Goal: Transaction & Acquisition: Purchase product/service

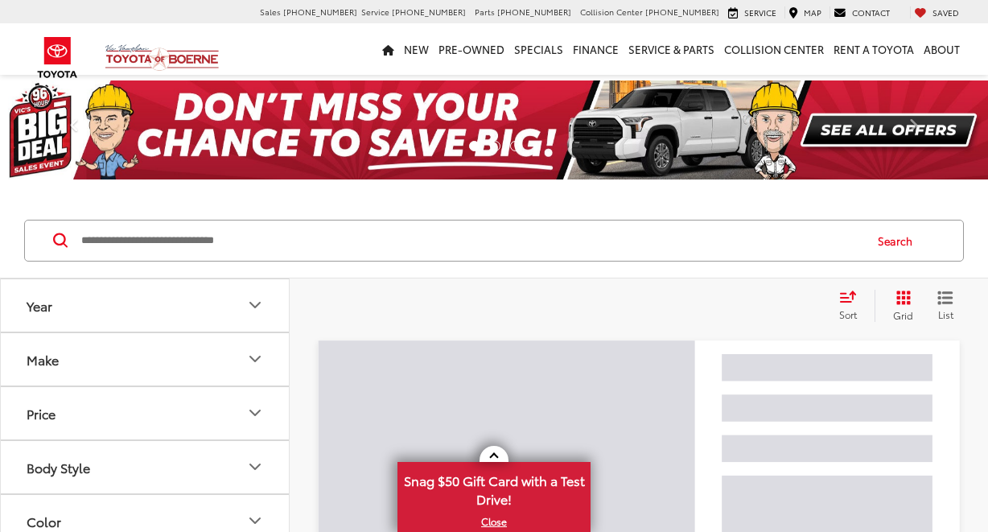
scroll to position [55, 0]
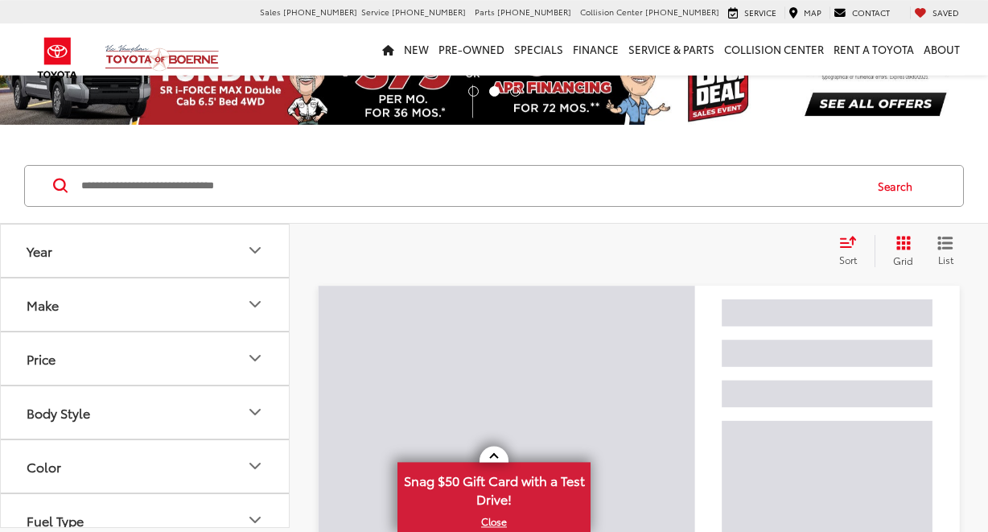
click at [255, 246] on icon "Year" at bounding box center [254, 249] width 19 height 19
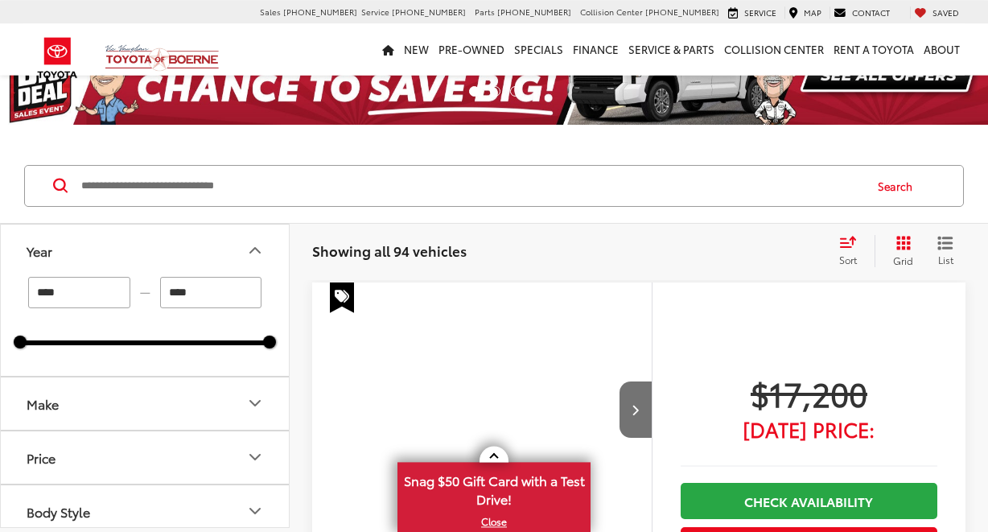
click at [100, 297] on input "****" at bounding box center [79, 292] width 102 height 31
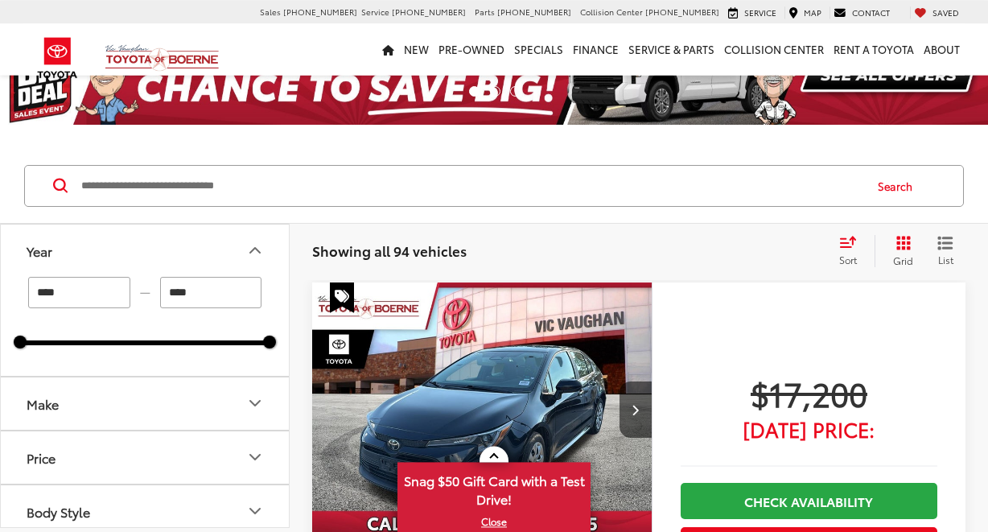
type input "****"
click at [197, 297] on input "****" at bounding box center [211, 292] width 102 height 31
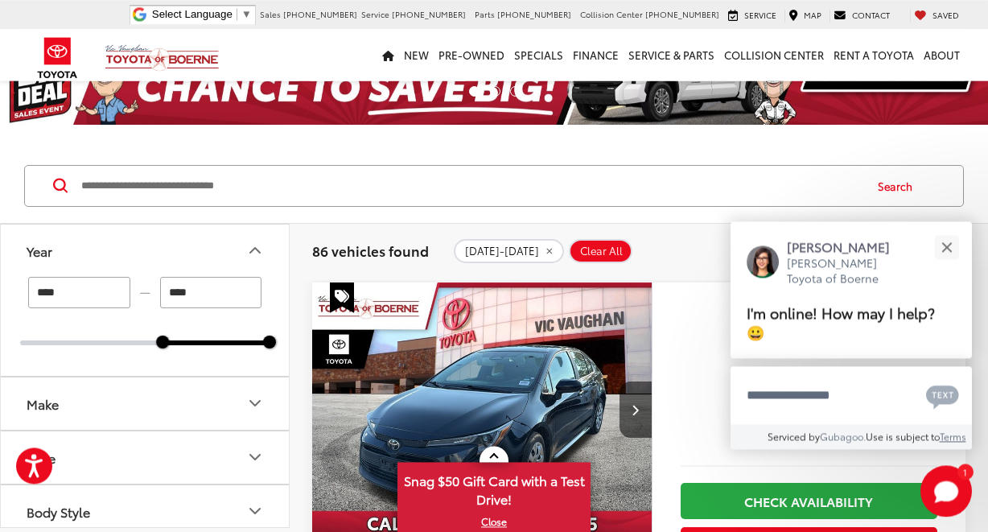
click at [195, 294] on input "****" at bounding box center [211, 292] width 102 height 31
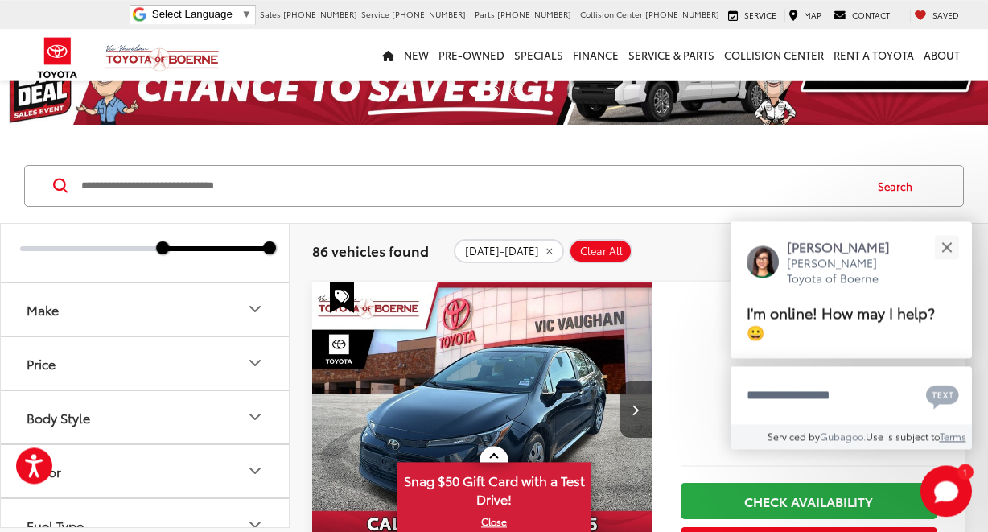
scroll to position [106, 0]
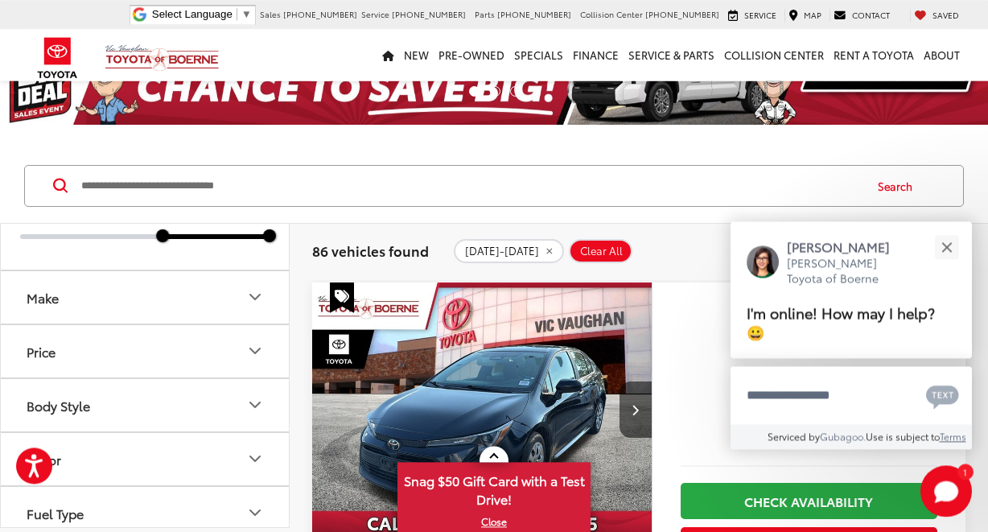
type input "****"
click at [257, 293] on icon "Make" at bounding box center [254, 296] width 19 height 19
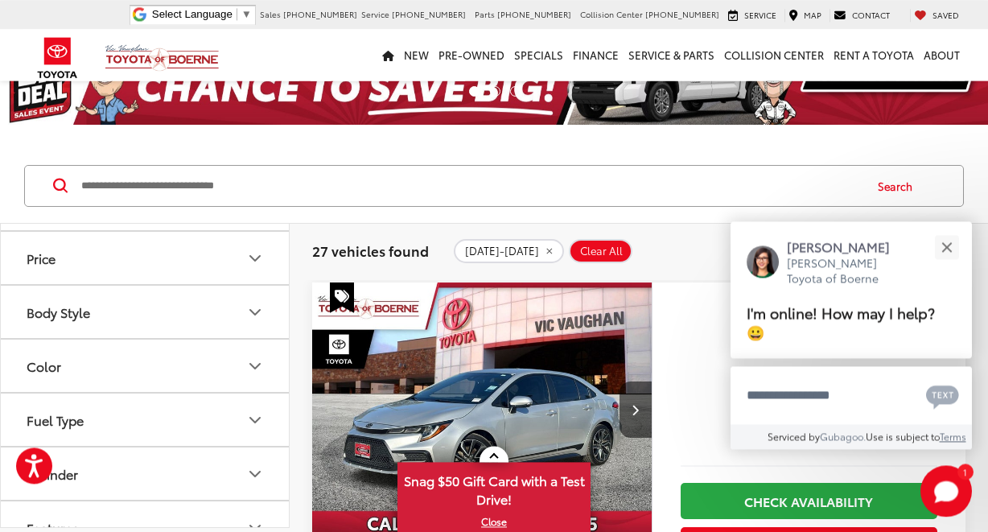
scroll to position [302, 0]
click at [257, 257] on icon "Price" at bounding box center [254, 258] width 19 height 19
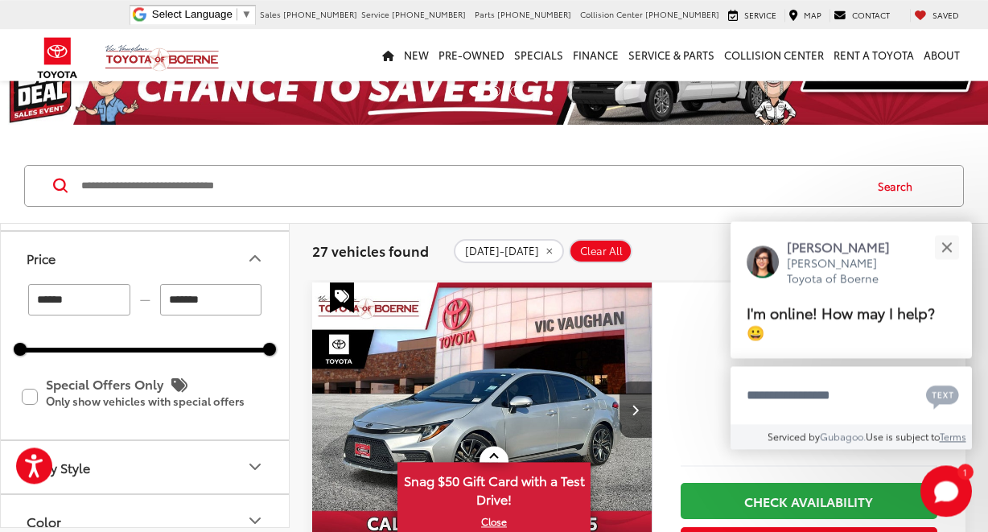
drag, startPoint x: 217, startPoint y: 295, endPoint x: 144, endPoint y: 293, distance: 73.2
click at [160, 293] on input "*******" at bounding box center [211, 299] width 102 height 31
type input "******"
drag, startPoint x: 70, startPoint y: 303, endPoint x: 12, endPoint y: 298, distance: 58.1
click at [28, 298] on input "******" at bounding box center [79, 299] width 102 height 31
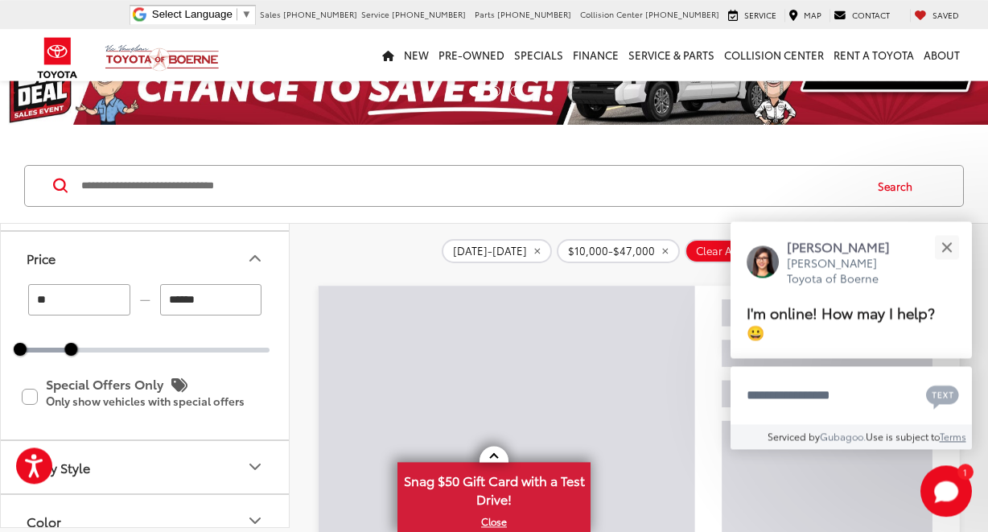
type input "******"
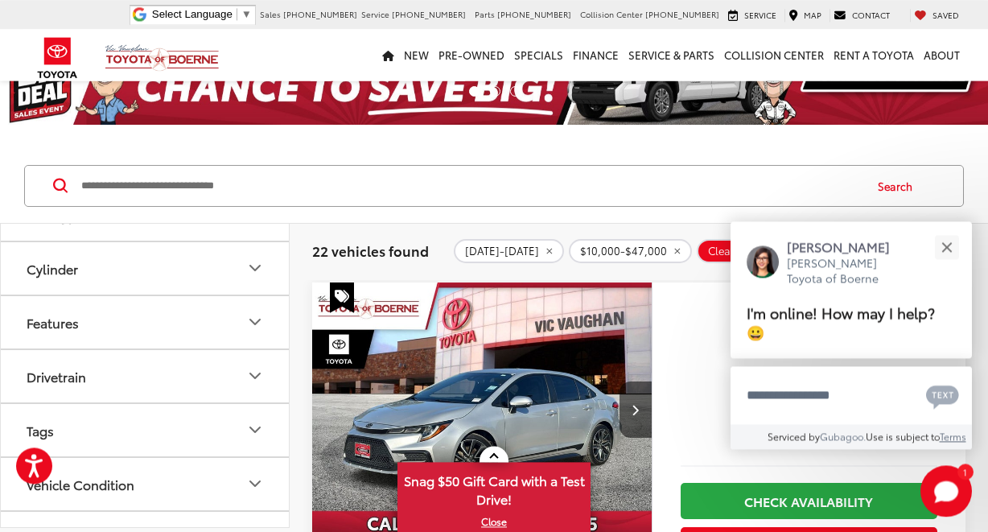
scroll to position [688, 0]
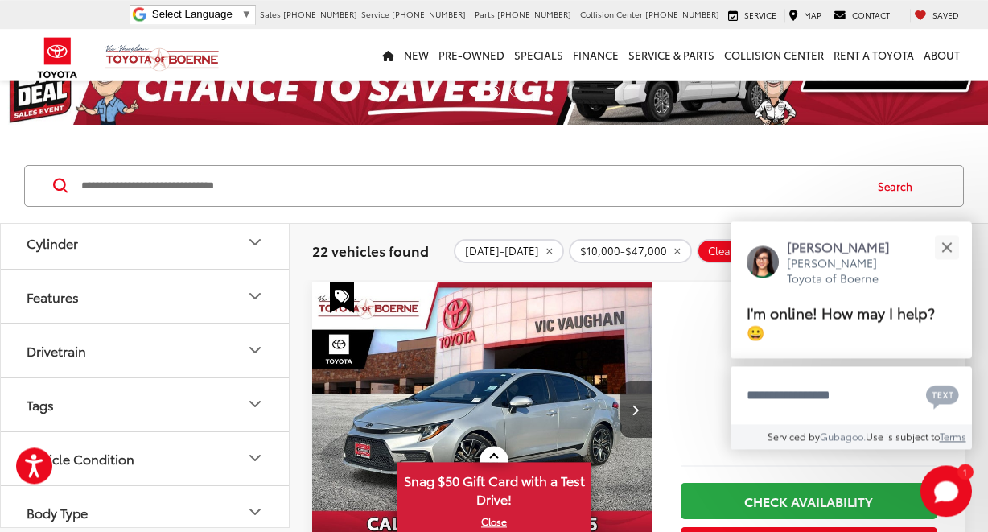
click at [257, 347] on icon "Drivetrain" at bounding box center [254, 349] width 19 height 19
click at [29, 386] on label "4WD (5)" at bounding box center [54, 389] width 68 height 27
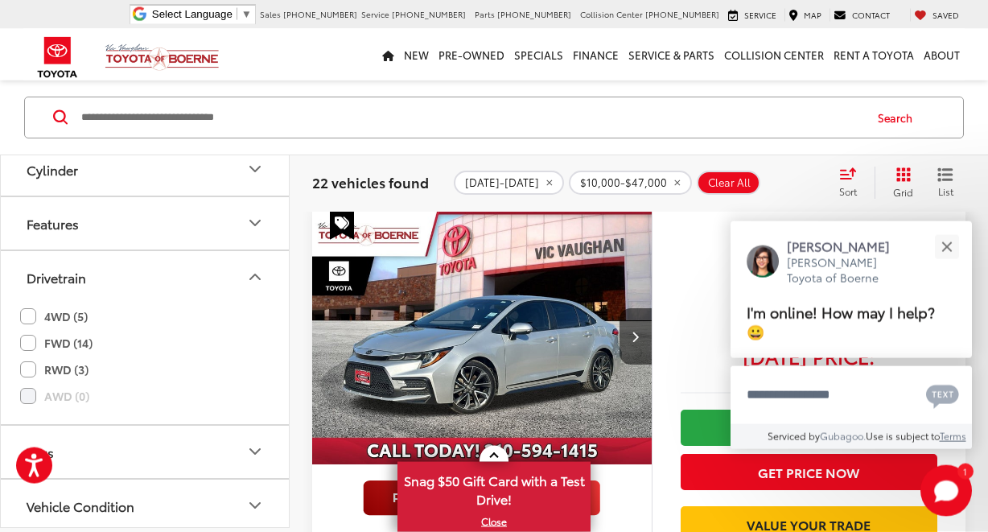
scroll to position [122, 0]
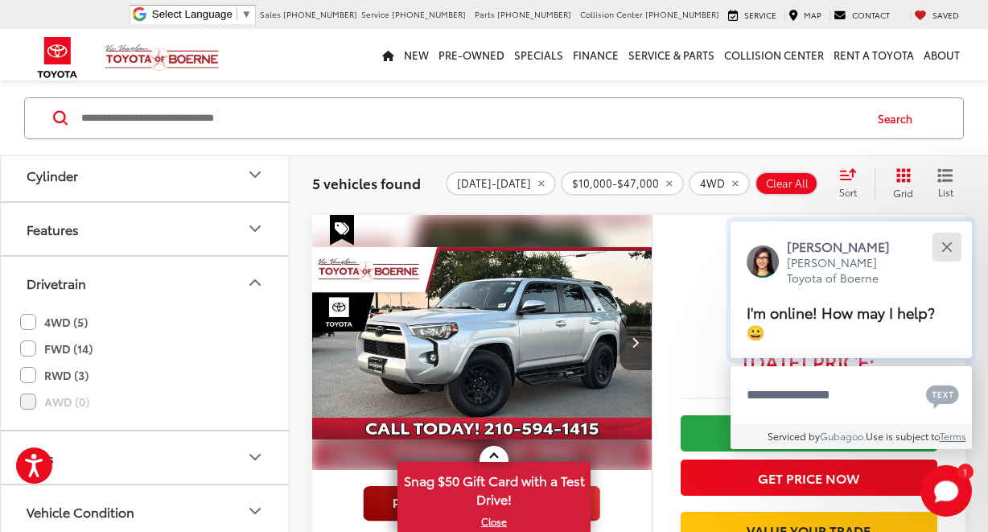
click at [954, 246] on button "Close" at bounding box center [946, 246] width 35 height 35
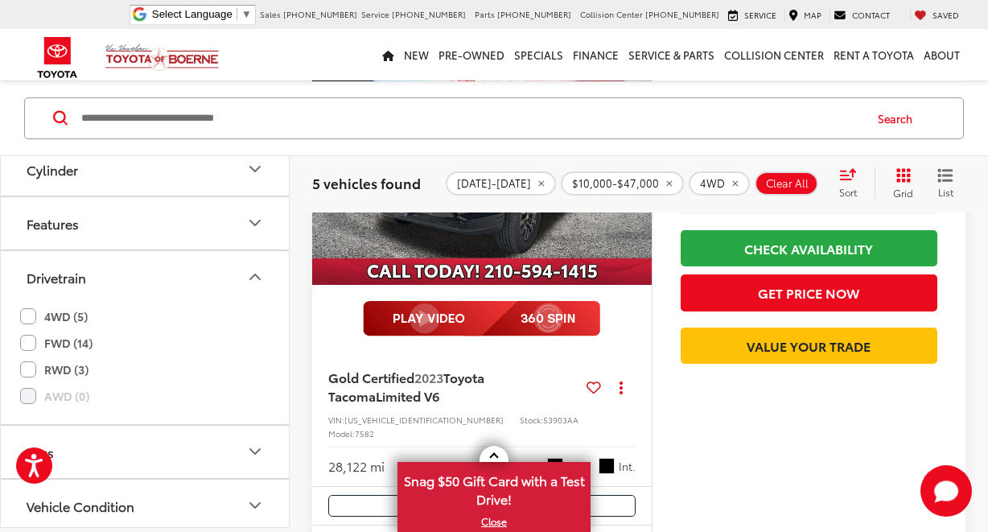
scroll to position [2049, 0]
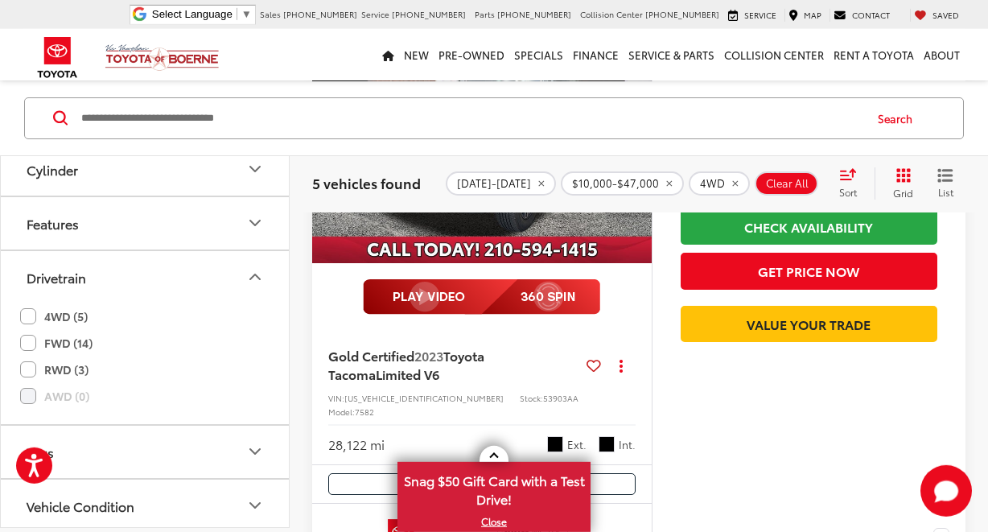
click at [446, 222] on img "2023 Toyota Tacoma Limited V6 0" at bounding box center [482, 136] width 342 height 257
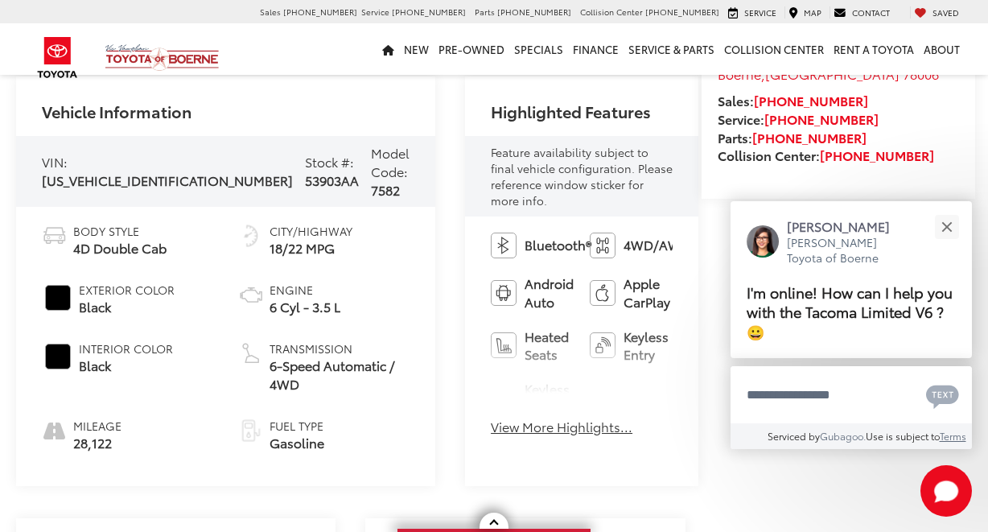
scroll to position [573, 0]
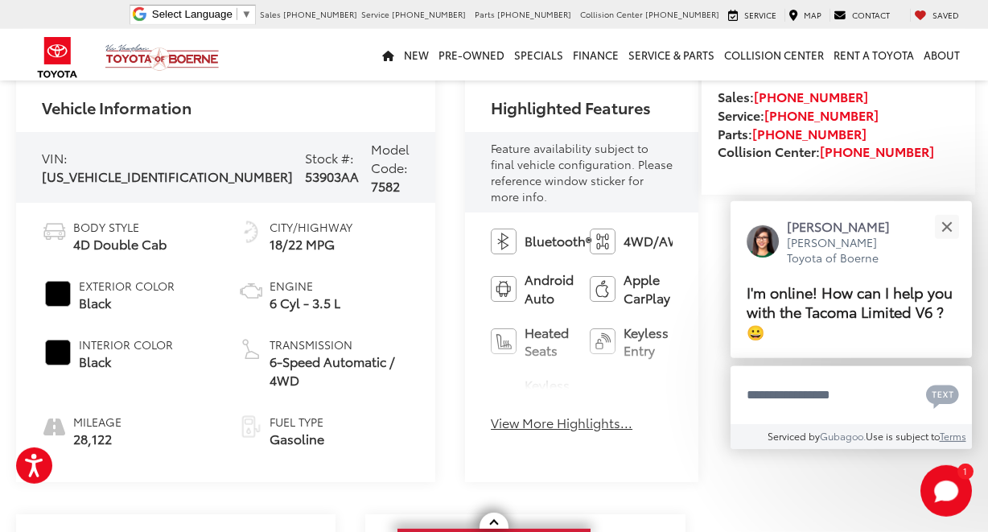
click at [491, 413] on button "View More Highlights..." at bounding box center [562, 422] width 142 height 18
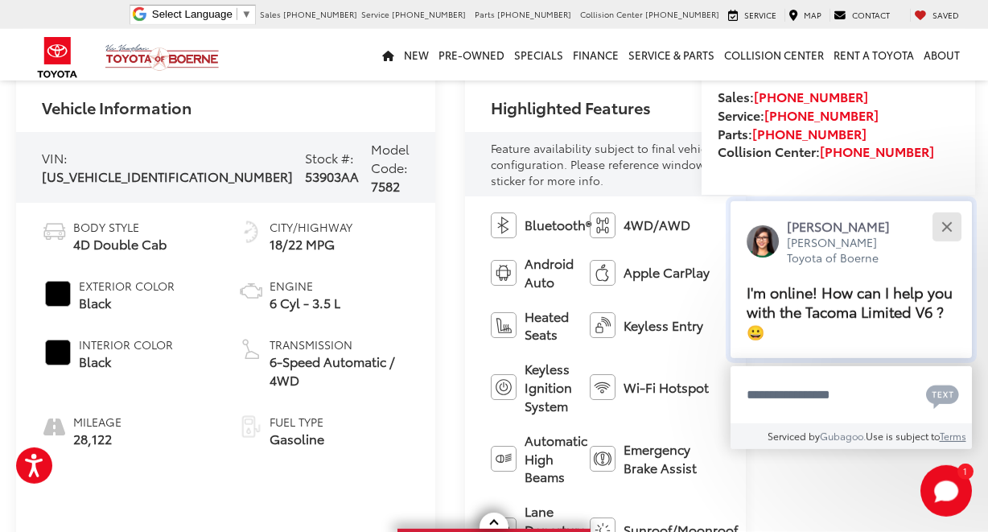
click at [949, 224] on div "Close" at bounding box center [946, 226] width 10 height 10
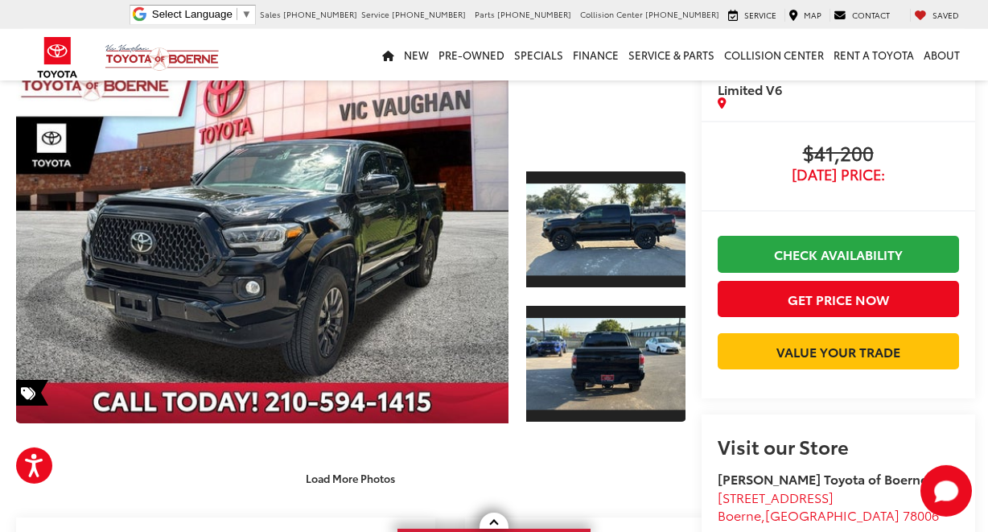
scroll to position [138, 0]
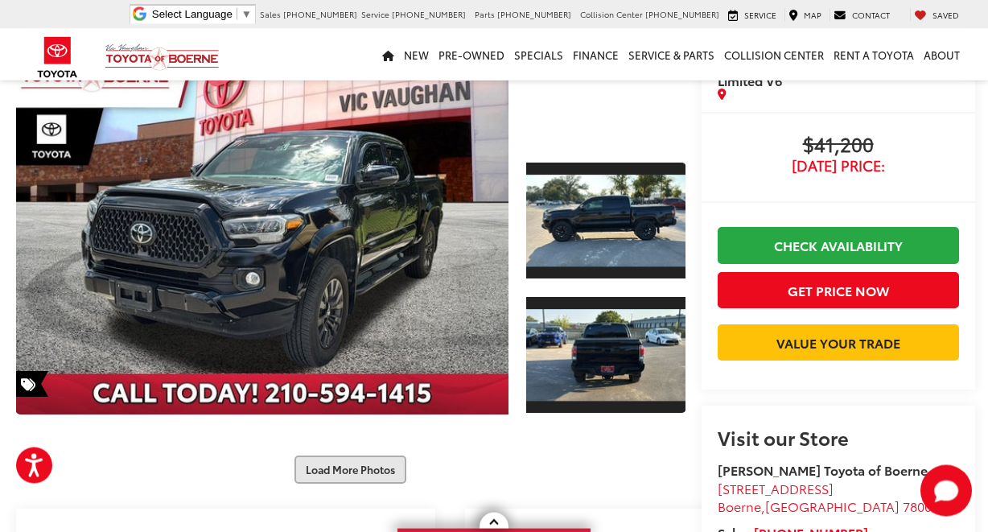
click at [349, 462] on button "Load More Photos" at bounding box center [350, 469] width 112 height 28
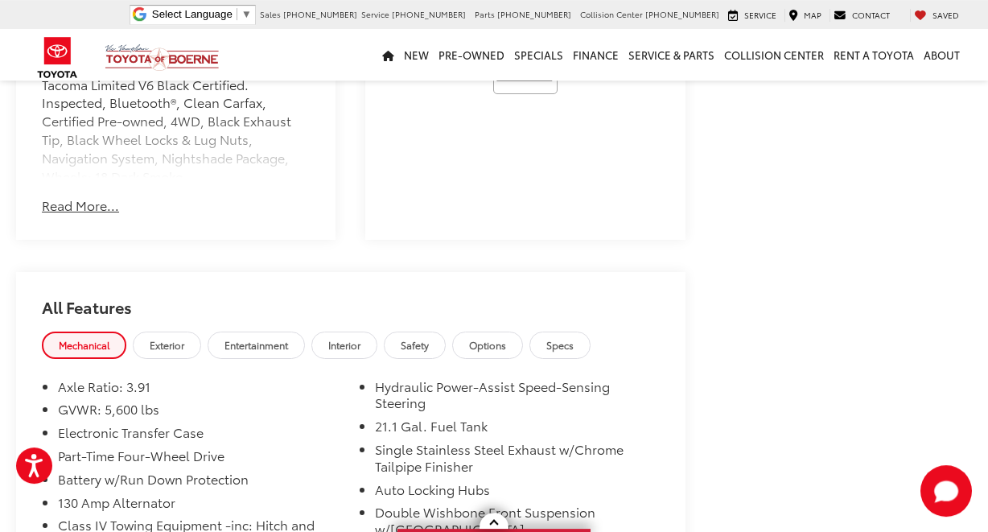
scroll to position [2002, 0]
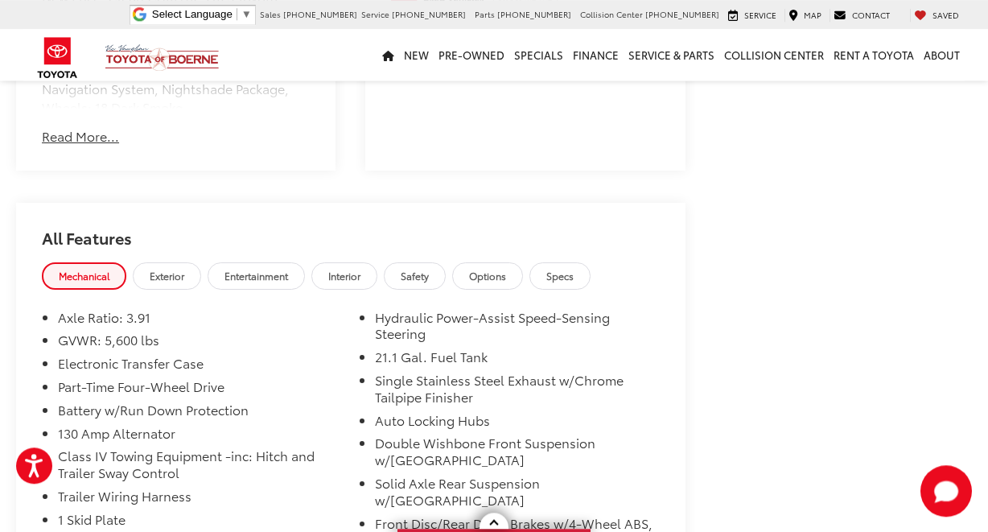
click at [360, 269] on span "Interior" at bounding box center [344, 276] width 32 height 14
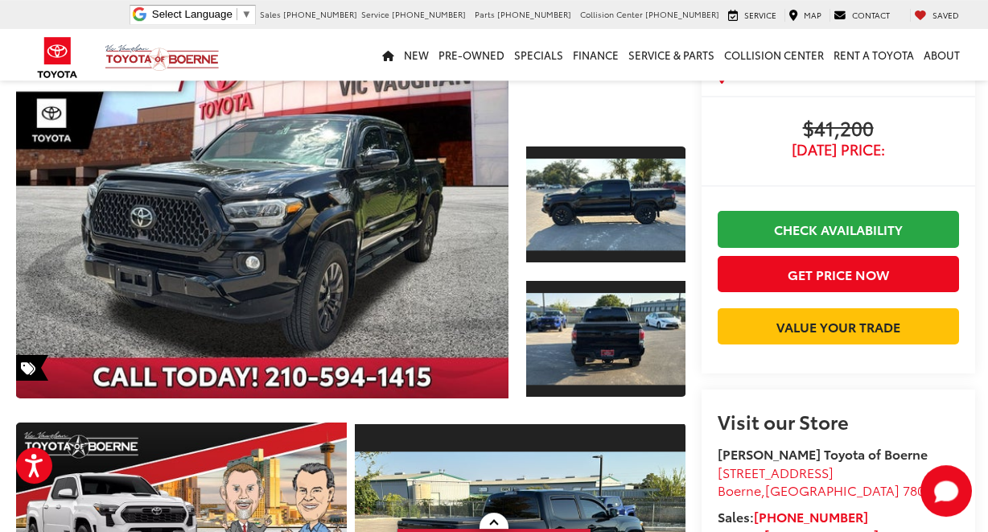
scroll to position [112, 0]
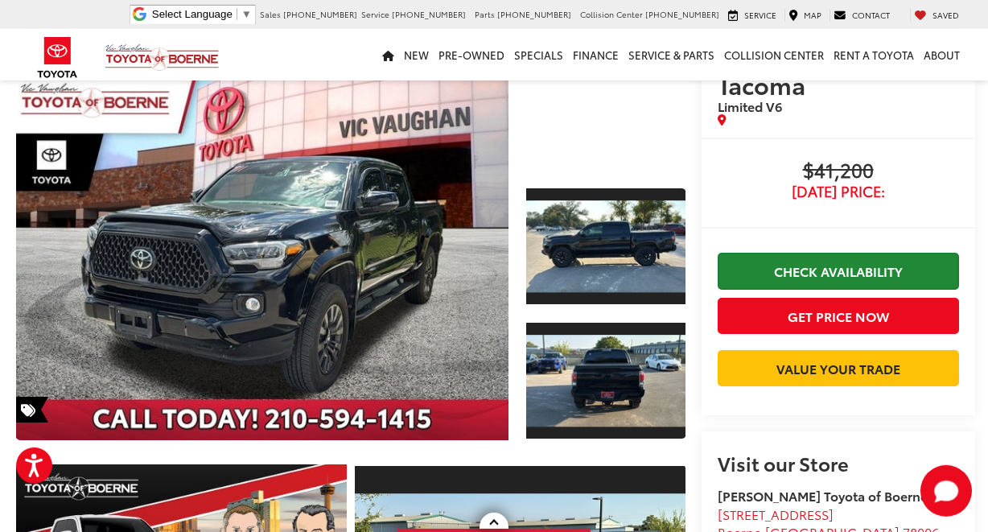
click at [791, 271] on link "Check Availability" at bounding box center [837, 271] width 241 height 36
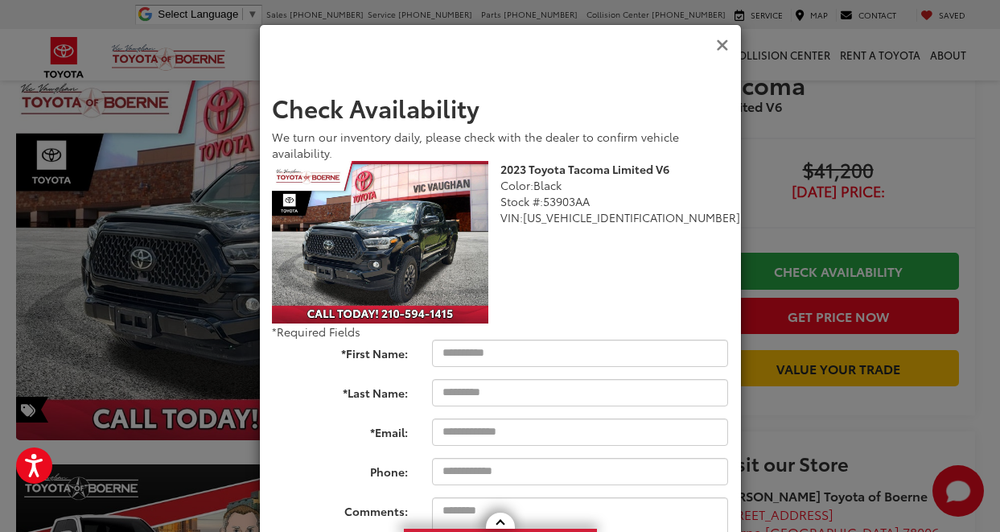
drag, startPoint x: 717, startPoint y: 43, endPoint x: 717, endPoint y: 69, distance: 25.7
drag, startPoint x: 717, startPoint y: 44, endPoint x: 717, endPoint y: 70, distance: 25.7
click at [717, 47] on icon "Close" at bounding box center [722, 45] width 13 height 17
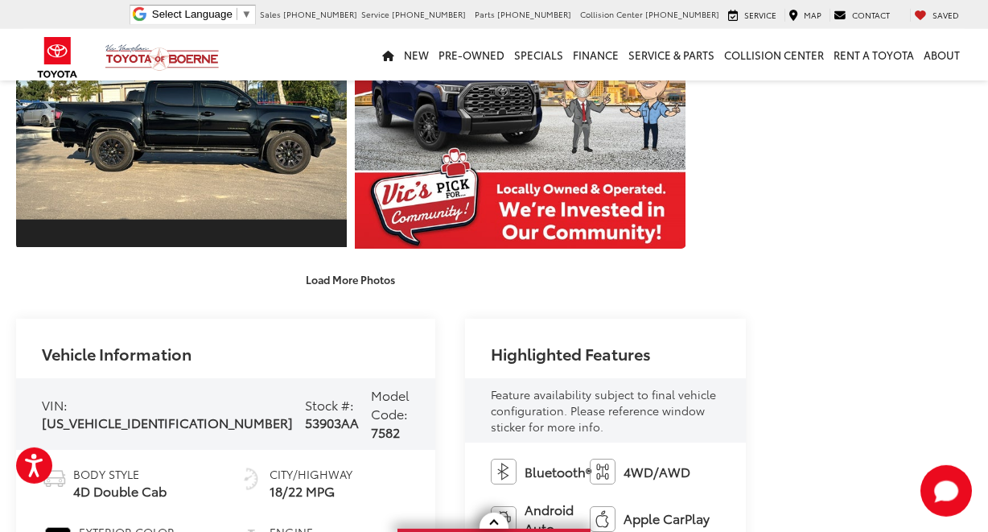
scroll to position [848, 0]
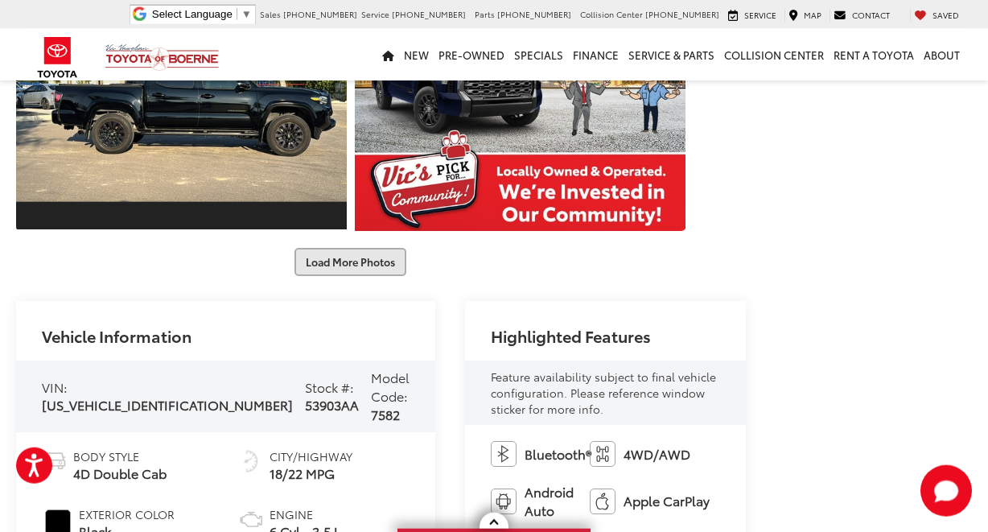
click at [351, 248] on button "Load More Photos" at bounding box center [350, 262] width 112 height 28
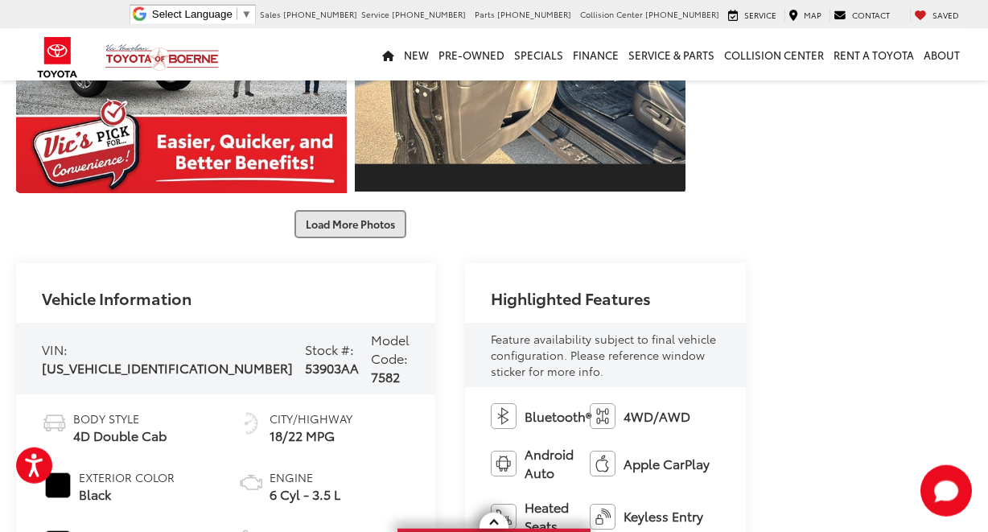
scroll to position [1432, 0]
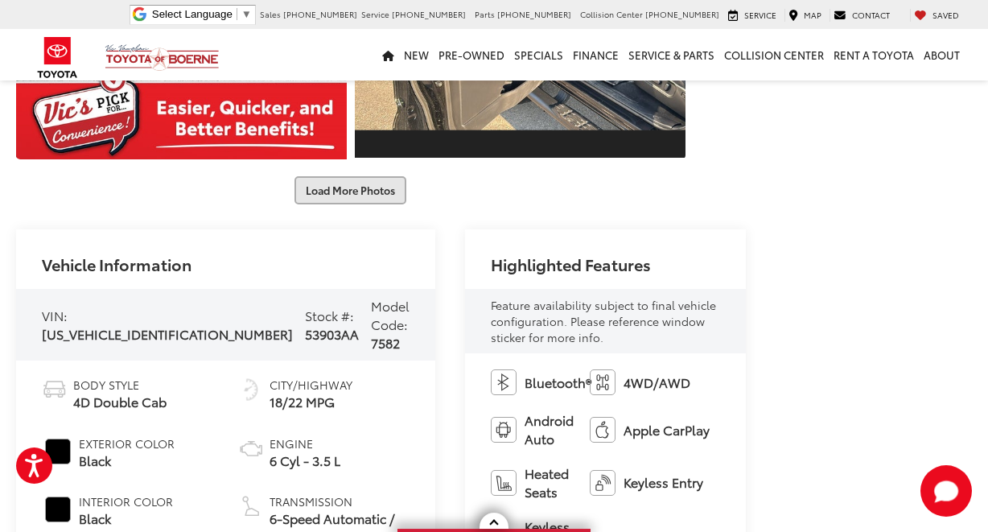
click at [353, 176] on button "Load More Photos" at bounding box center [350, 190] width 112 height 28
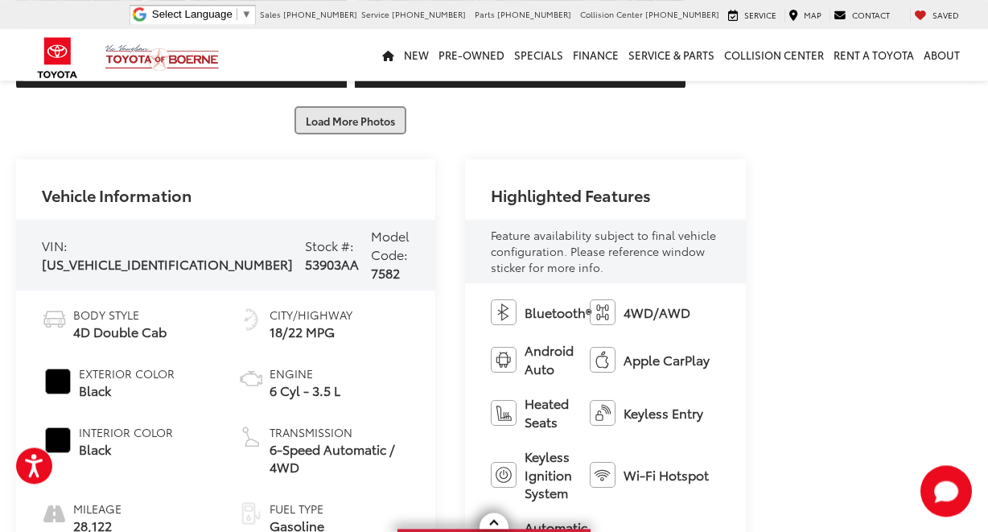
scroll to position [1961, 0]
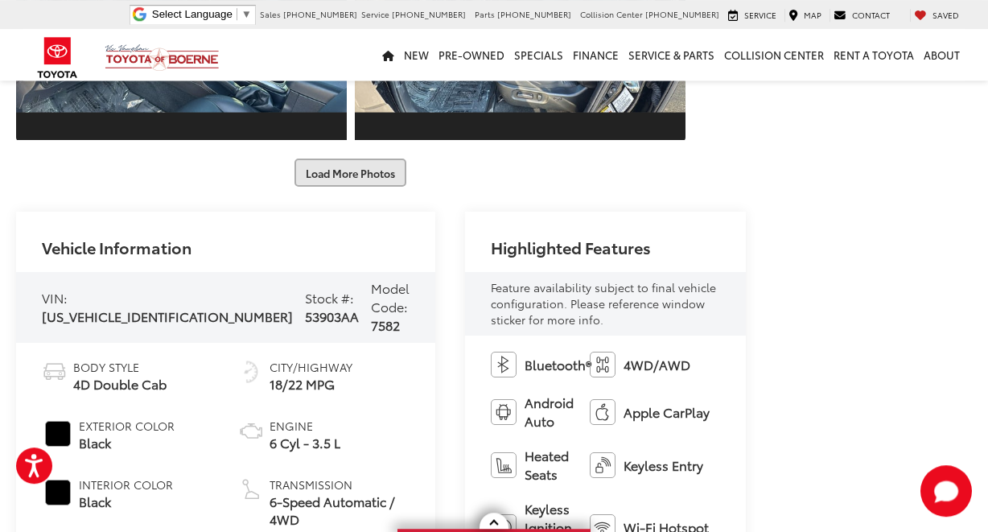
click at [357, 158] on button "Load More Photos" at bounding box center [350, 172] width 112 height 28
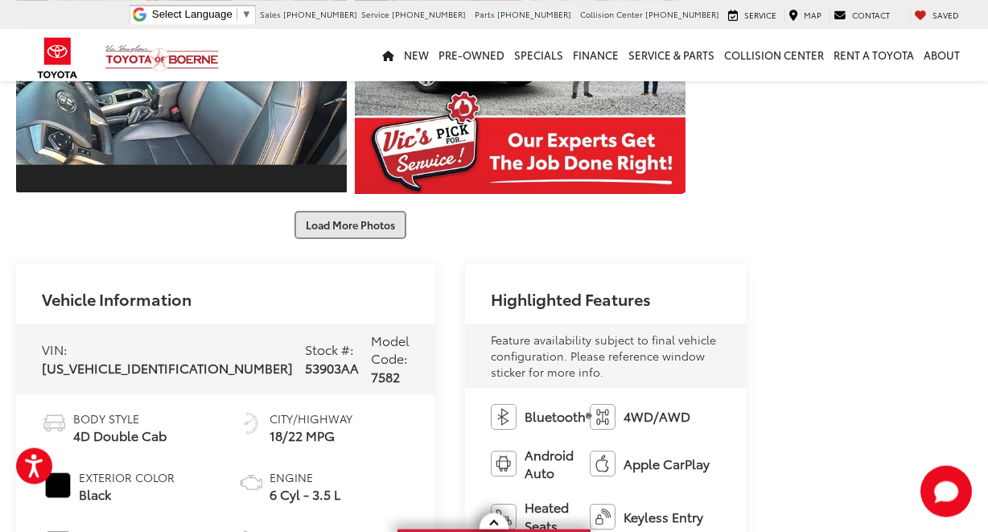
scroll to position [2412, 0]
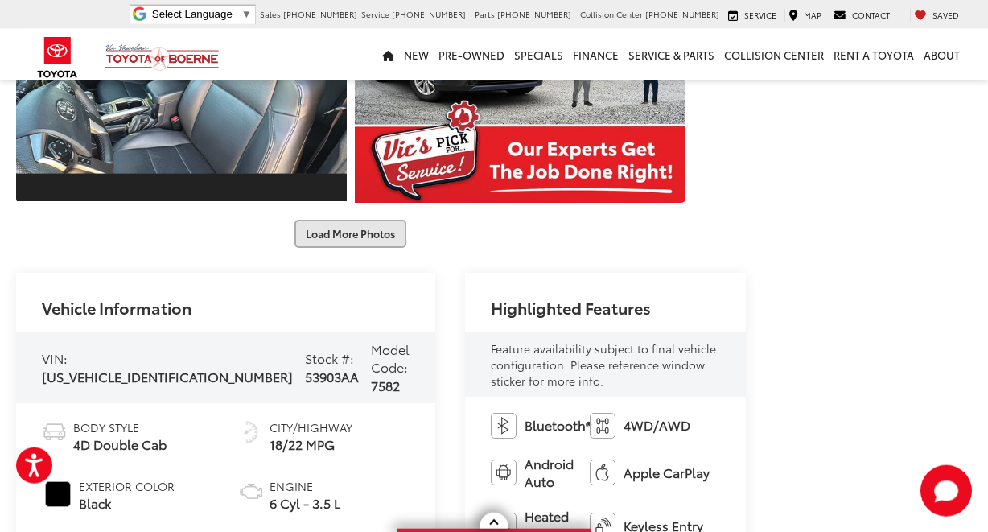
click at [371, 220] on button "Load More Photos" at bounding box center [350, 234] width 112 height 28
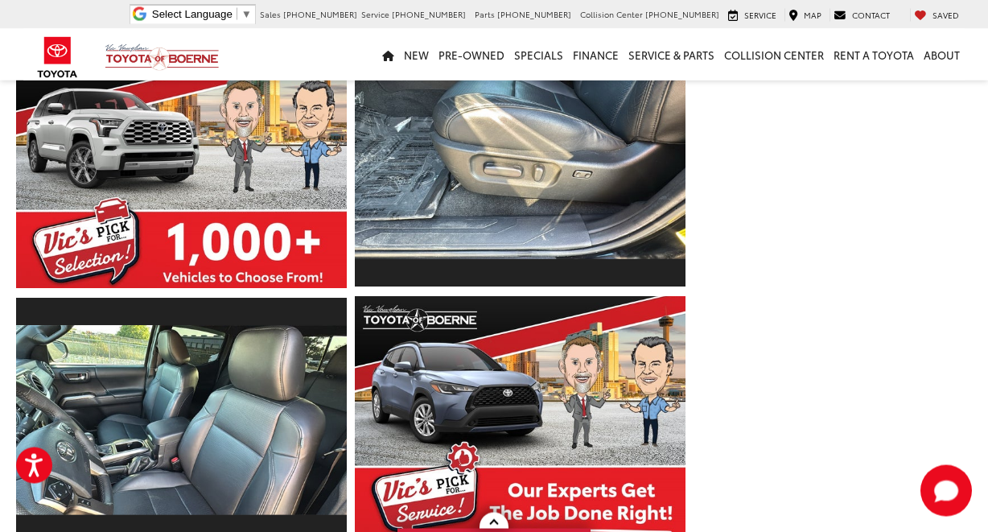
scroll to position [0, 0]
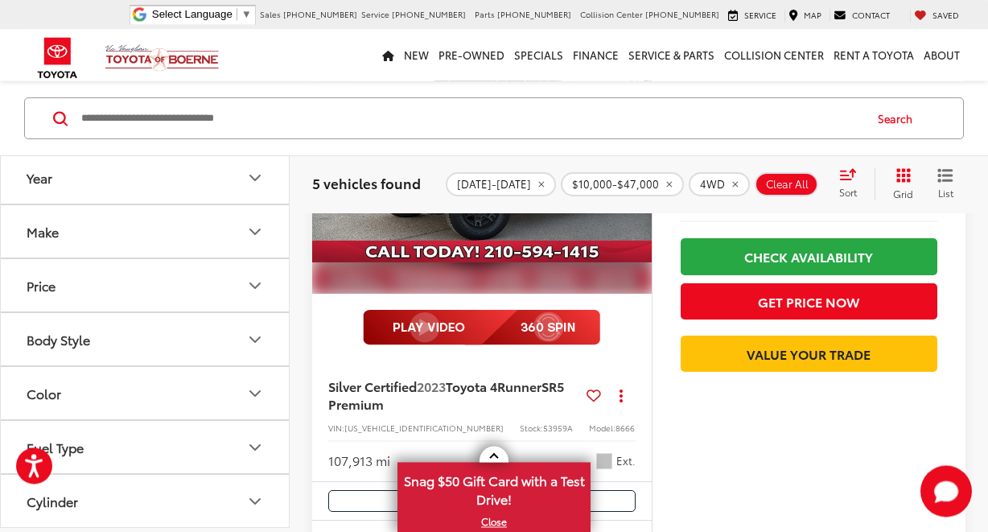
scroll to position [276, 0]
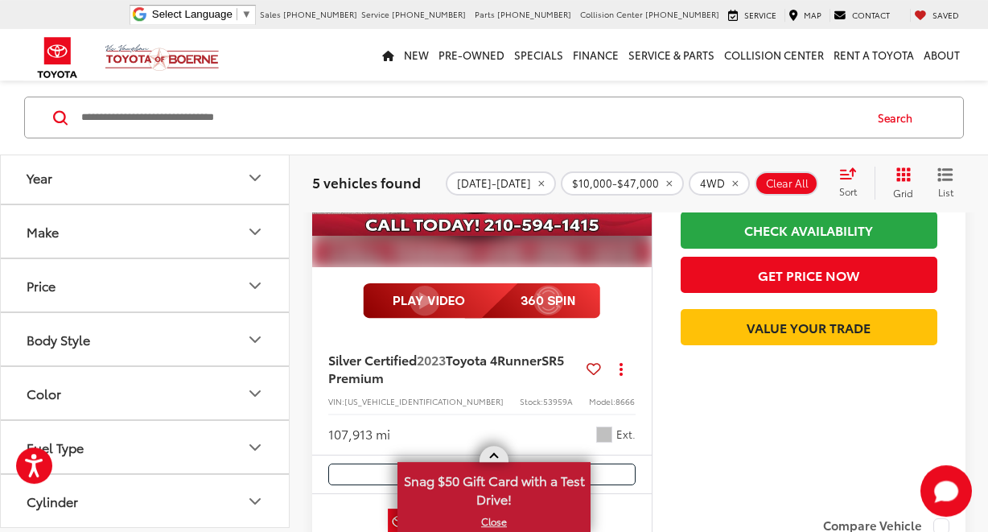
click at [491, 454] on link at bounding box center [493, 454] width 29 height 16
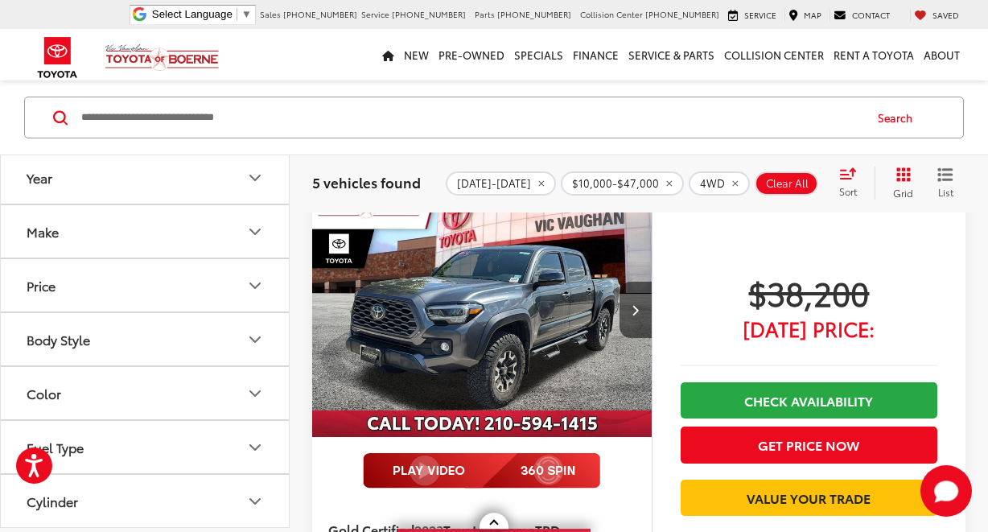
scroll to position [672, 0]
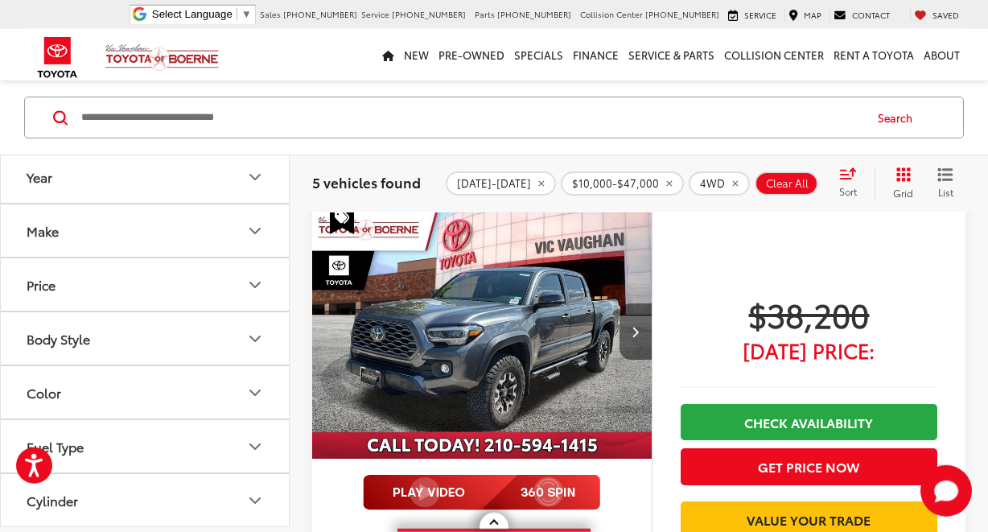
click at [644, 326] on button "Next image" at bounding box center [635, 331] width 32 height 56
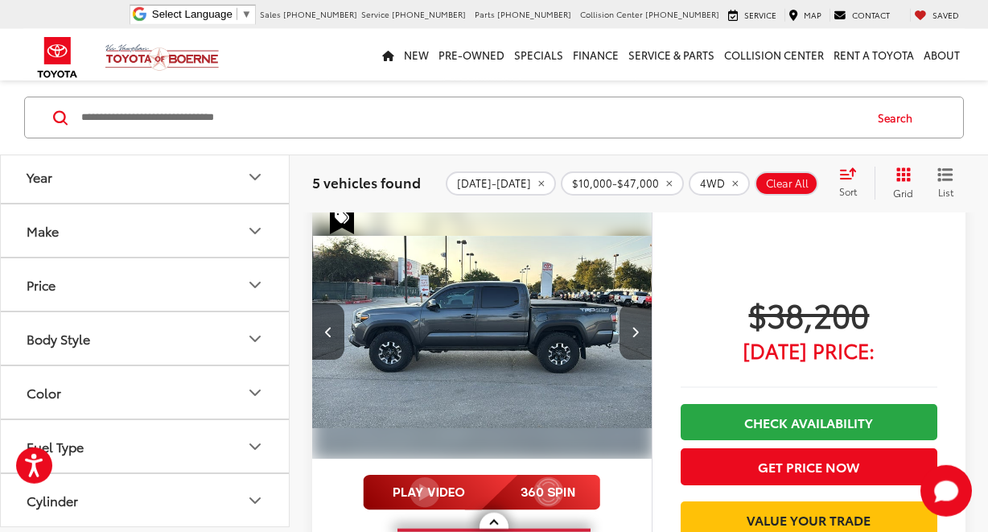
scroll to position [0, 342]
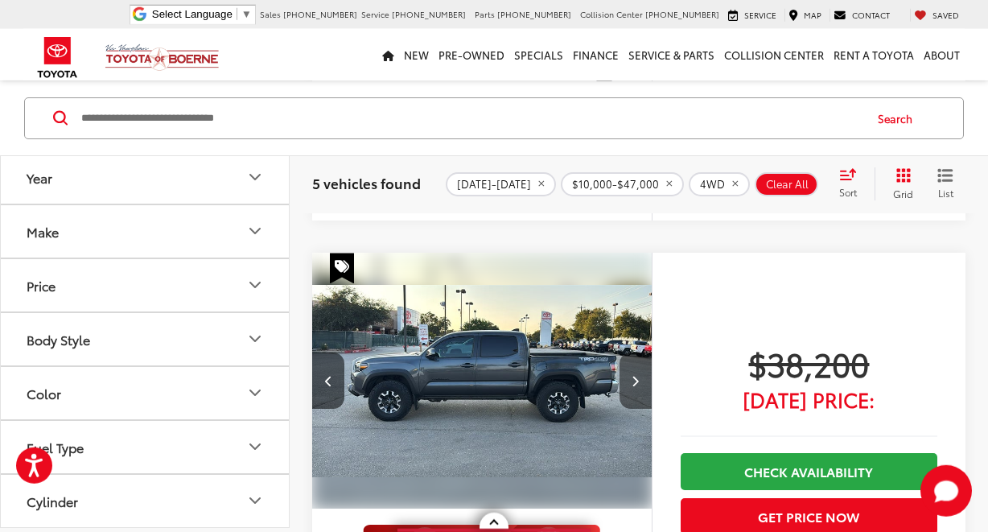
click at [644, 326] on img "2023 Toyota Tacoma TRD Off-Road V6 1" at bounding box center [482, 381] width 342 height 257
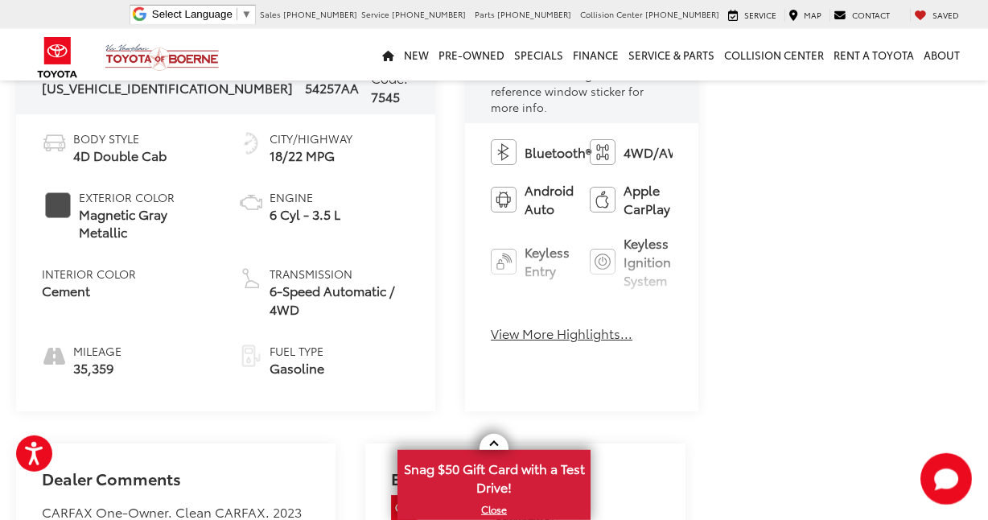
scroll to position [1690, 0]
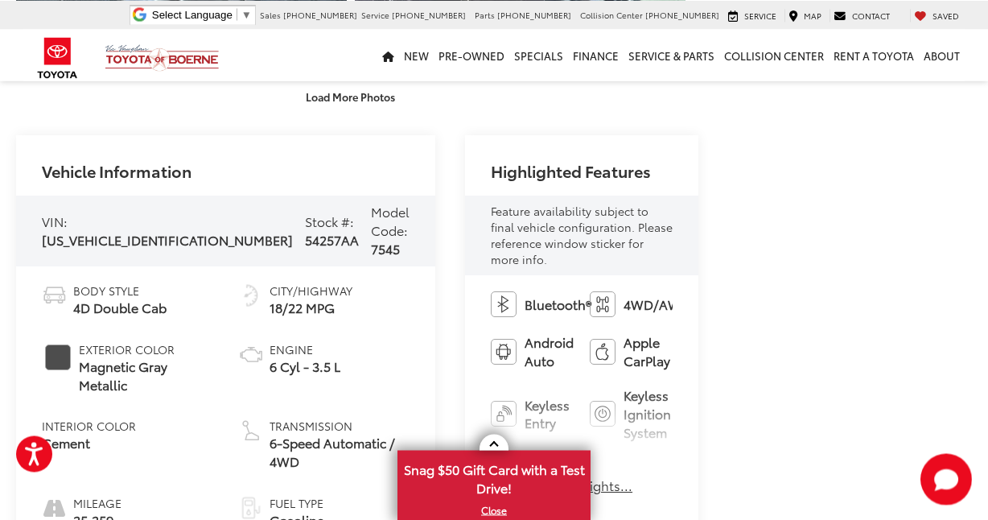
scroll to position [2093, 0]
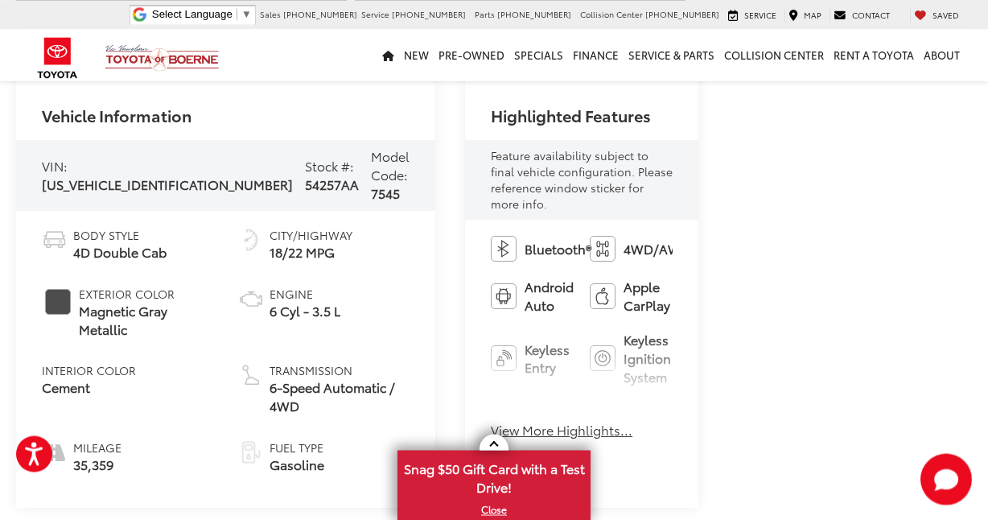
click at [391, 55] on button "Load More Photos" at bounding box center [350, 41] width 112 height 28
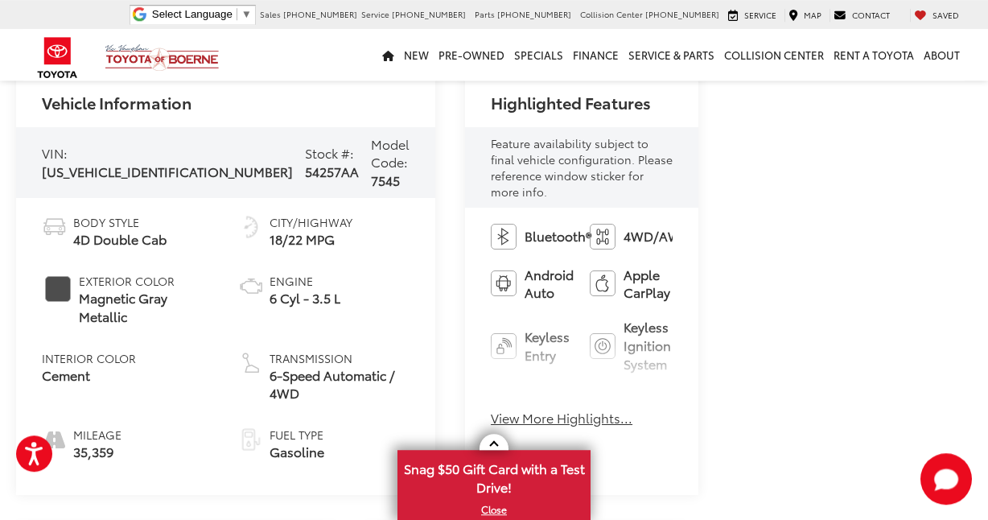
scroll to position [2734, 0]
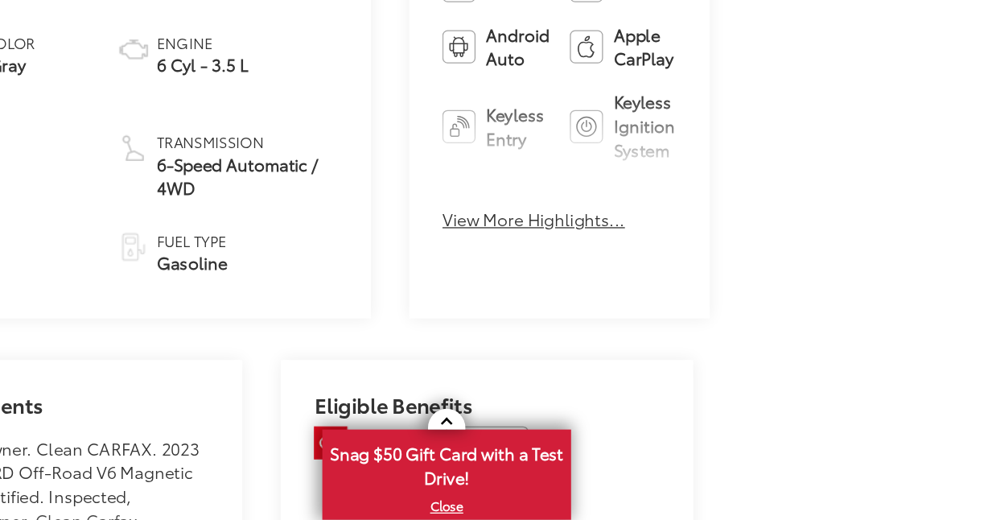
scroll to position [3268, 0]
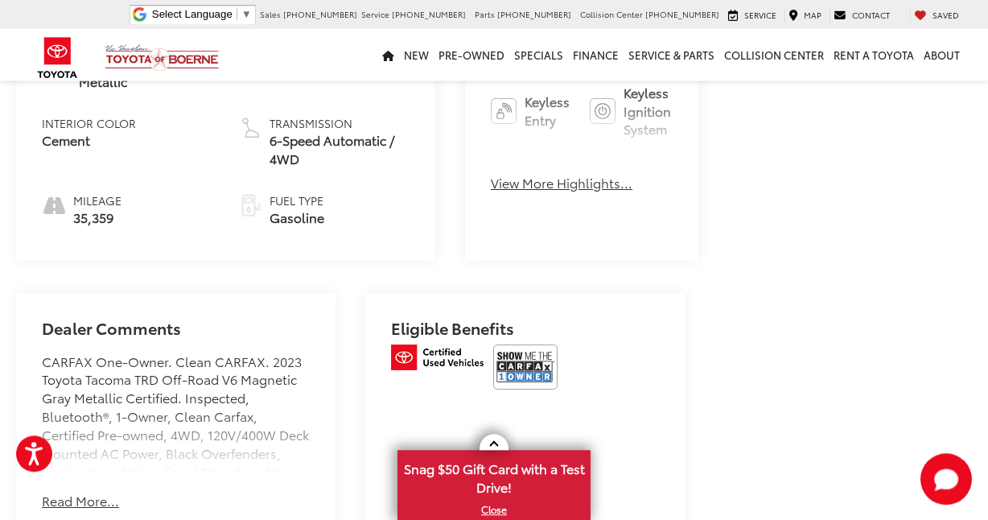
scroll to position [3932, 0]
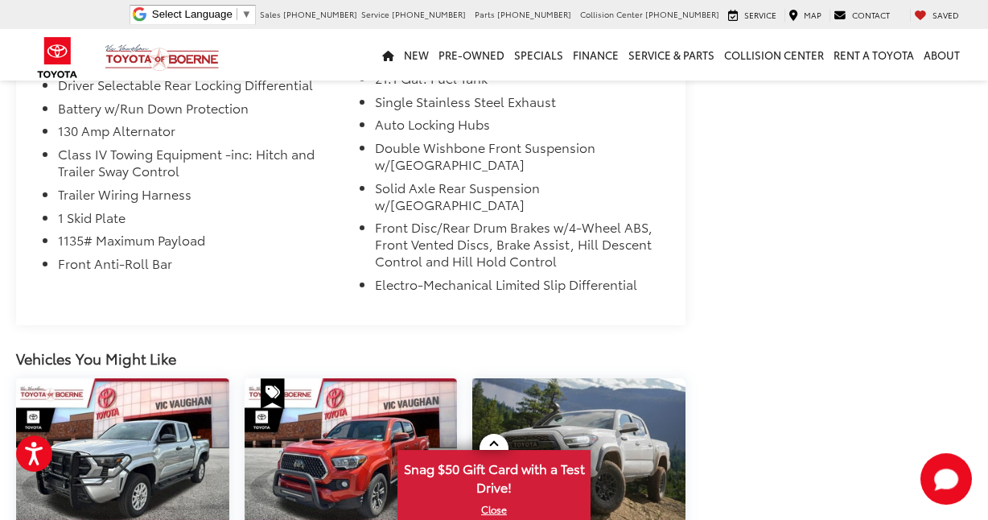
scroll to position [5159, 0]
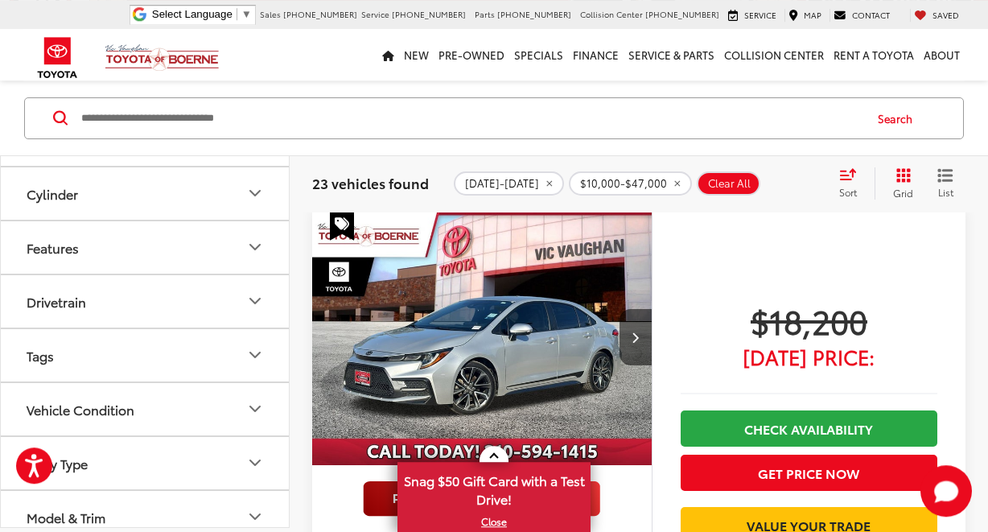
scroll to position [319, 0]
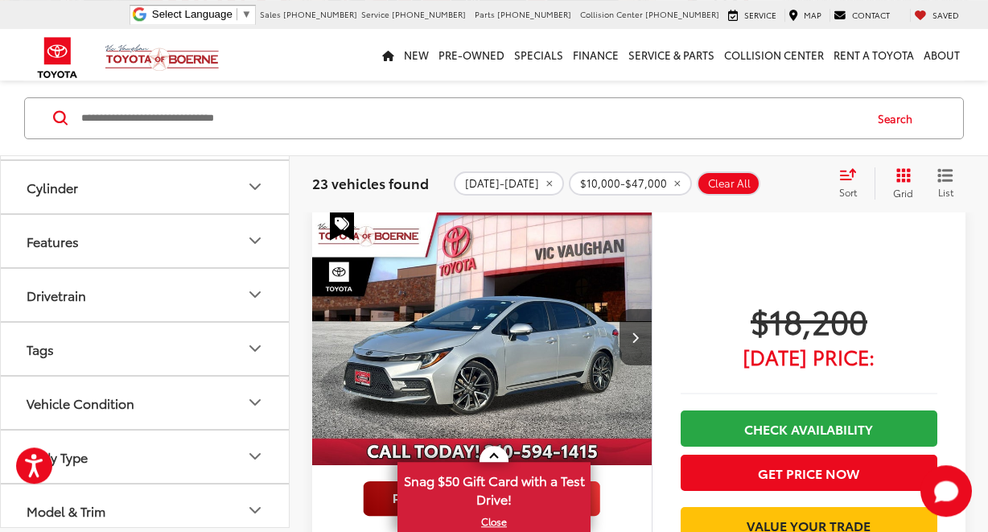
click at [256, 236] on icon "Features" at bounding box center [254, 240] width 19 height 19
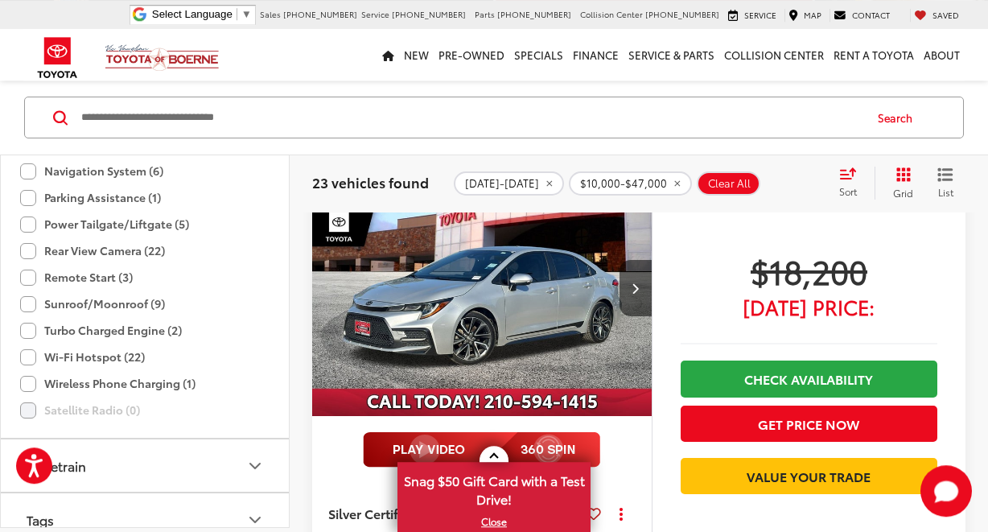
scroll to position [885, 0]
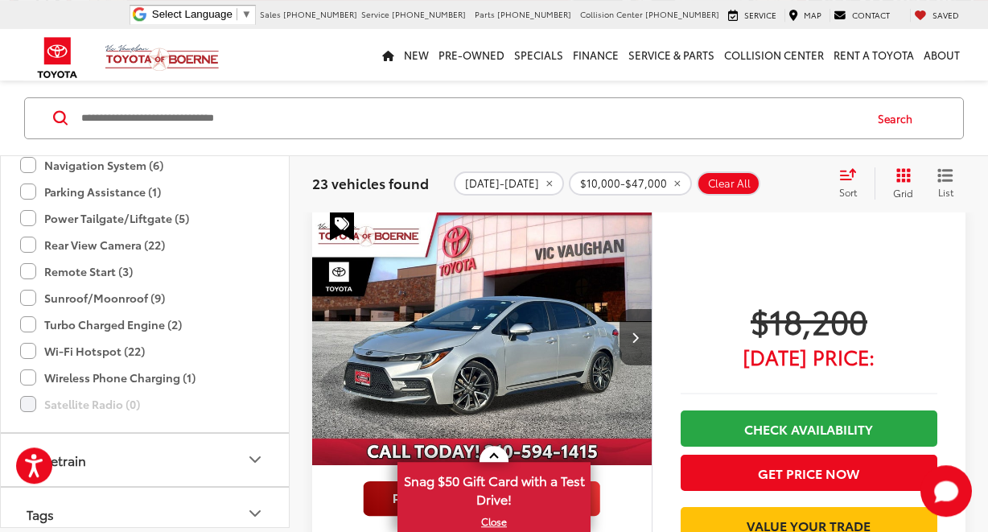
click at [28, 298] on label "Sunroof/Moonroof (9)" at bounding box center [92, 298] width 145 height 27
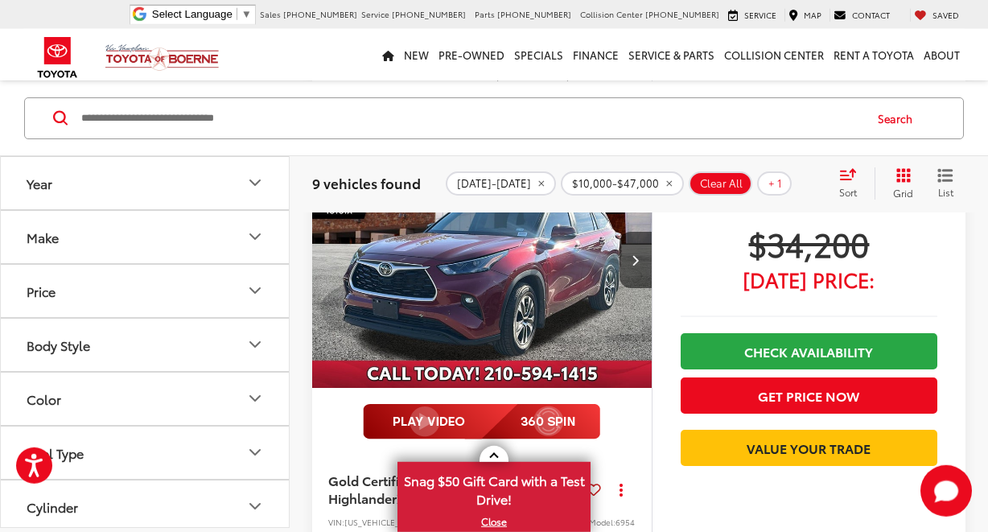
click at [263, 236] on icon "Make" at bounding box center [254, 236] width 19 height 19
click at [261, 175] on icon "Year" at bounding box center [254, 182] width 19 height 19
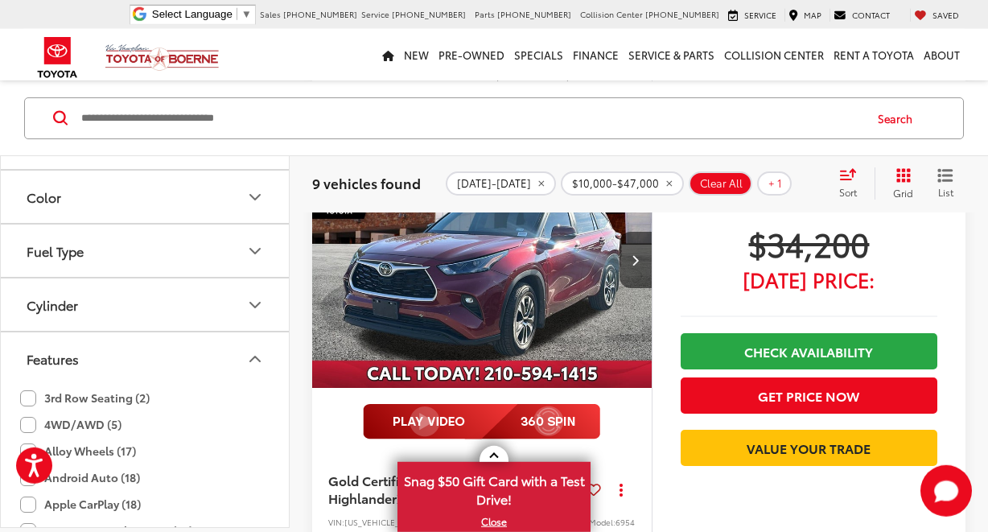
scroll to position [365, 0]
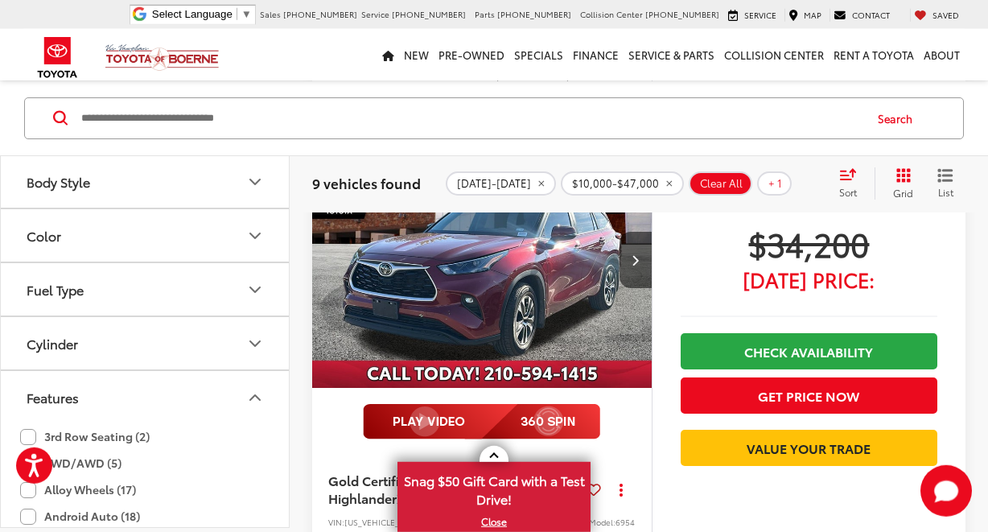
click at [257, 181] on icon "Body Style" at bounding box center [255, 181] width 10 height 5
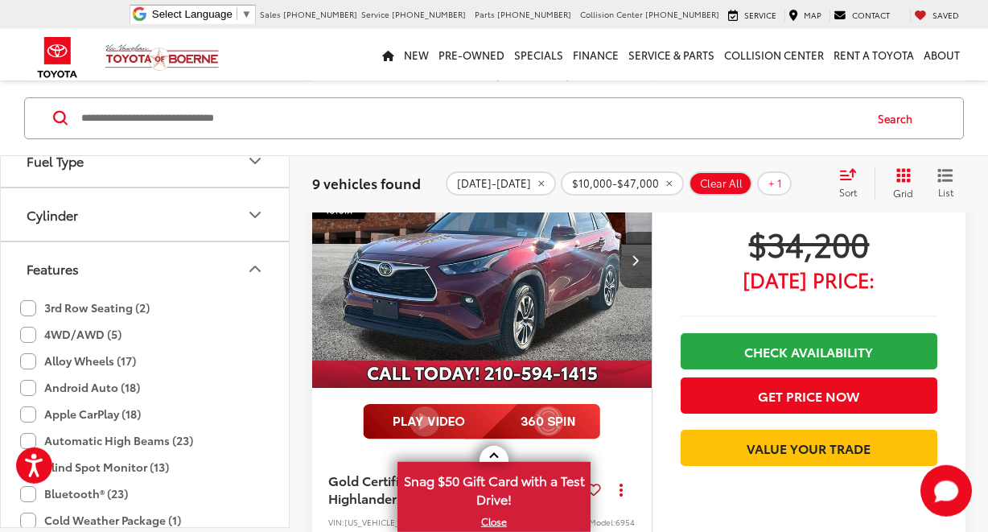
scroll to position [699, 0]
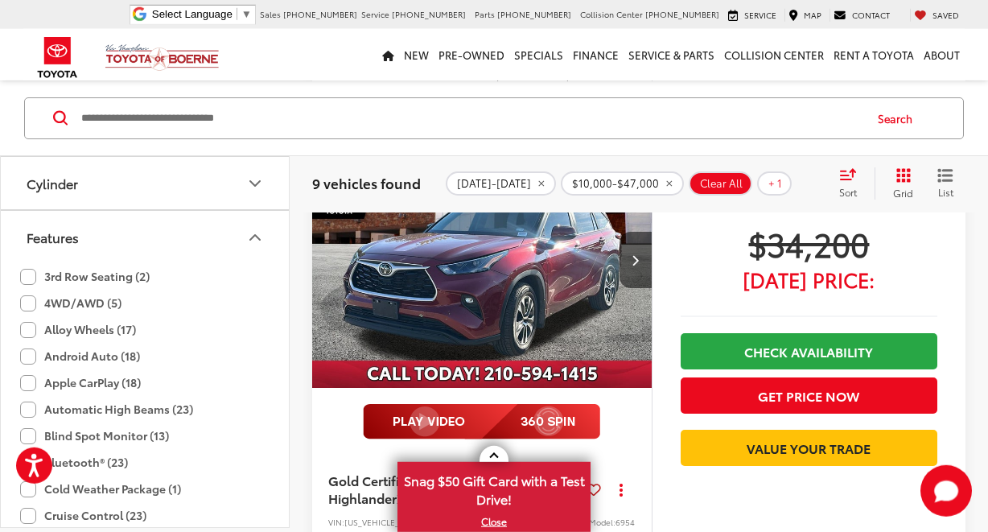
click at [28, 304] on label "4WD/AWD (5)" at bounding box center [70, 303] width 101 height 27
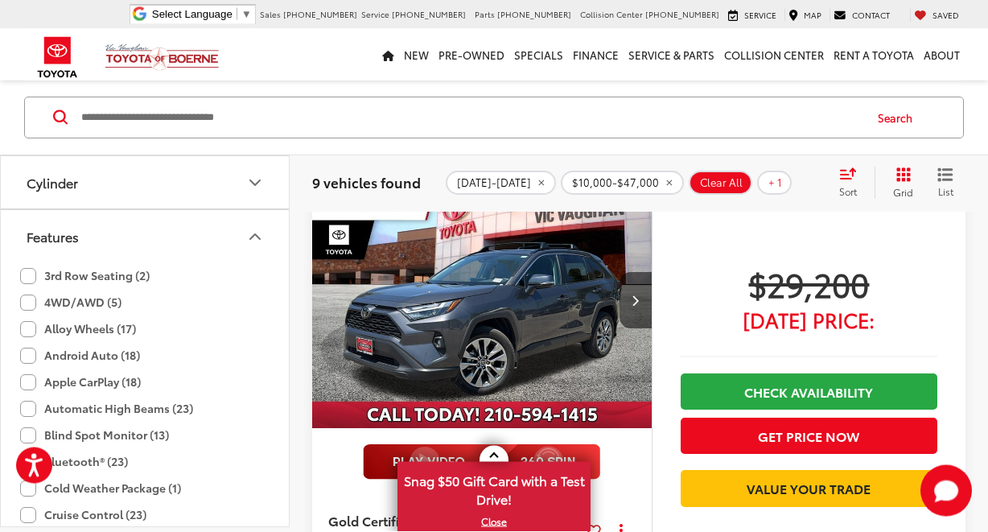
scroll to position [122, 0]
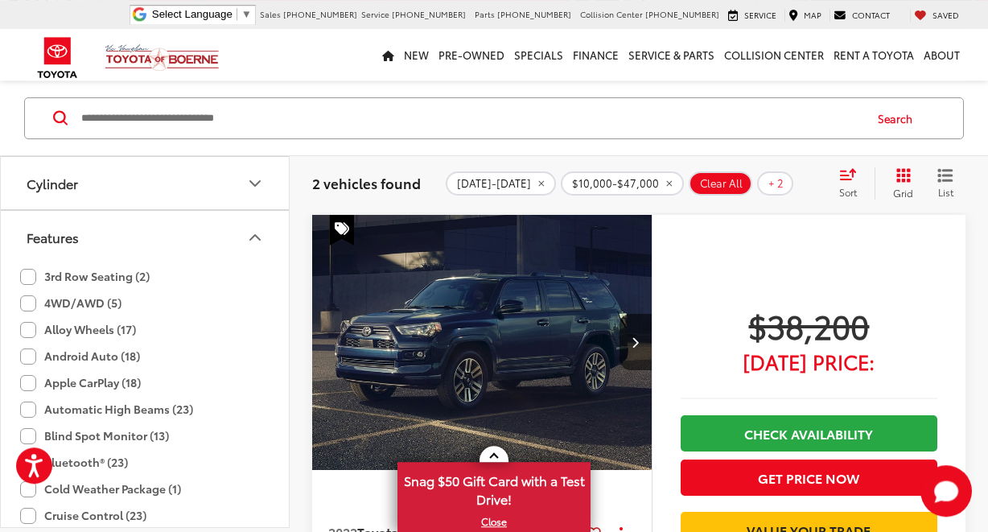
click at [703, 178] on span "Clear All" at bounding box center [721, 183] width 43 height 13
type input "****"
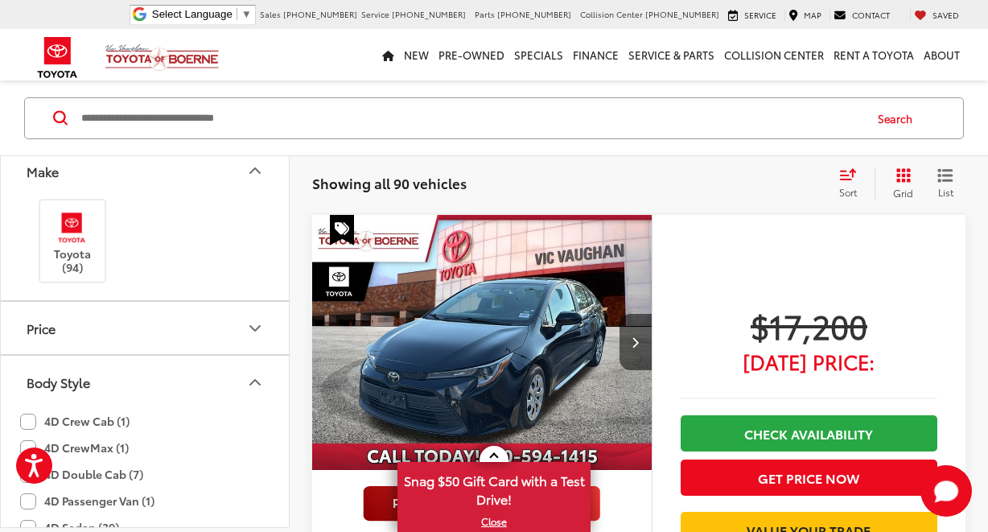
scroll to position [153, 0]
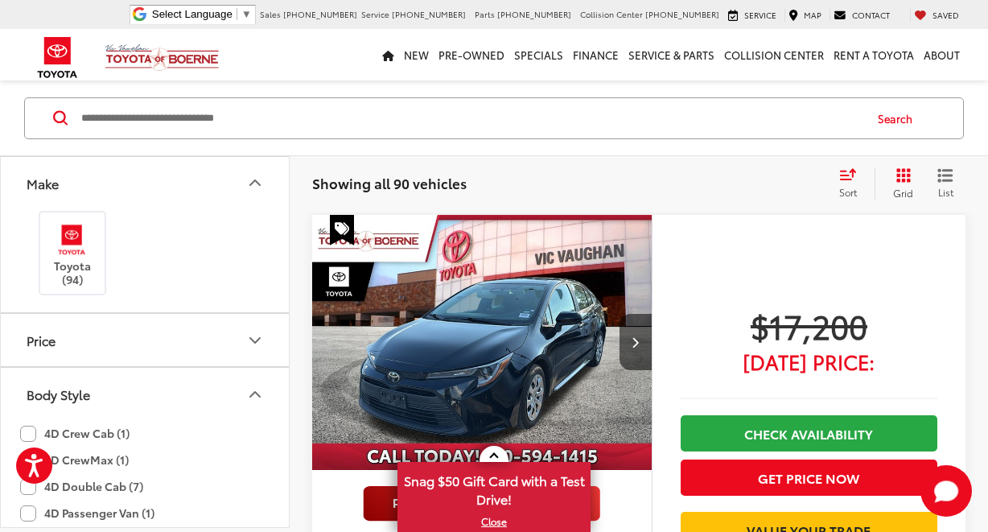
click at [256, 179] on icon "Make" at bounding box center [254, 182] width 19 height 19
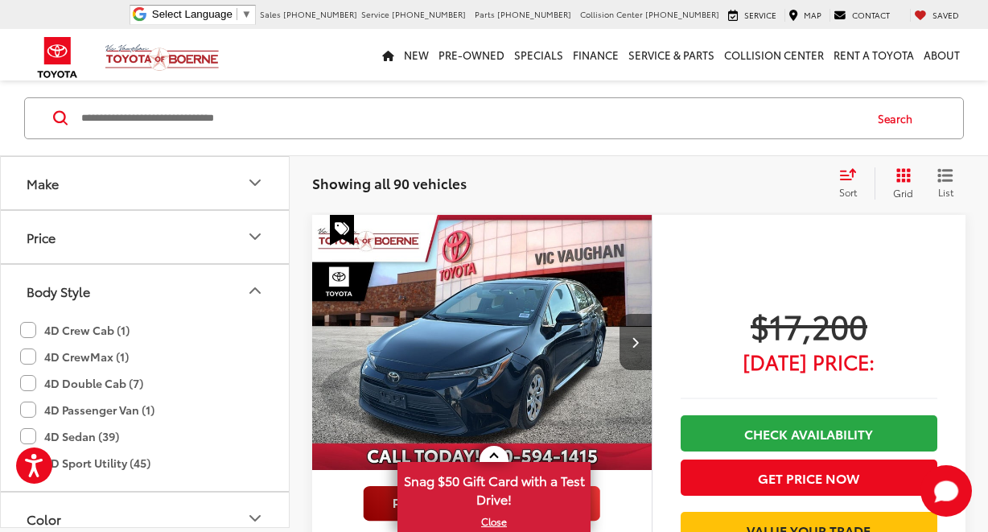
click at [256, 179] on icon "Make" at bounding box center [254, 182] width 19 height 19
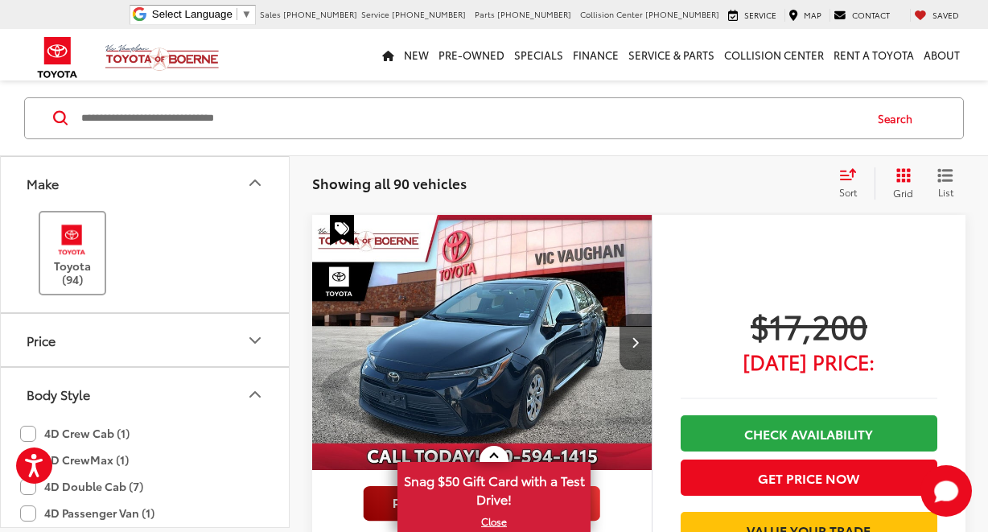
click at [76, 257] on label "Toyota (94)" at bounding box center [72, 252] width 65 height 65
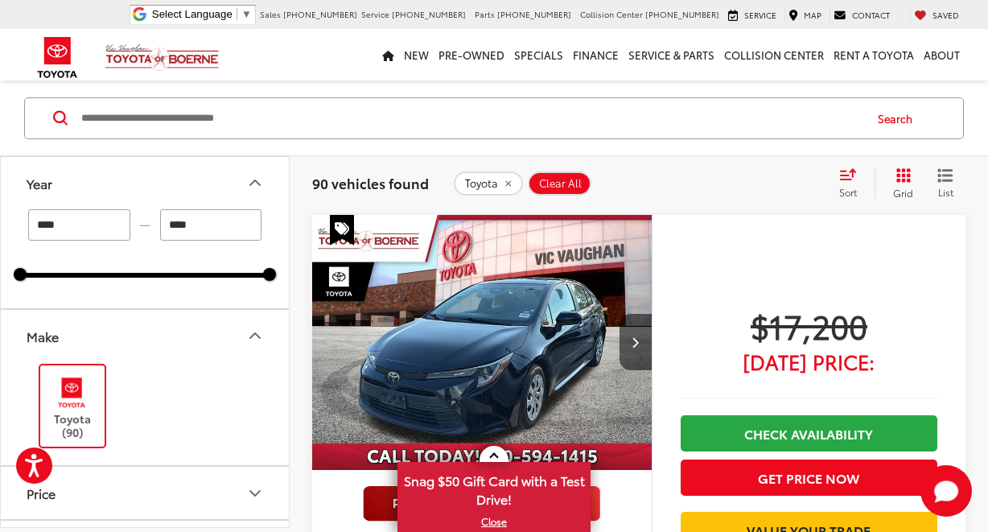
drag, startPoint x: 62, startPoint y: 228, endPoint x: 17, endPoint y: 228, distance: 45.0
click at [28, 228] on input "****" at bounding box center [79, 224] width 102 height 31
type input "****"
click at [196, 226] on input "****" at bounding box center [211, 224] width 102 height 31
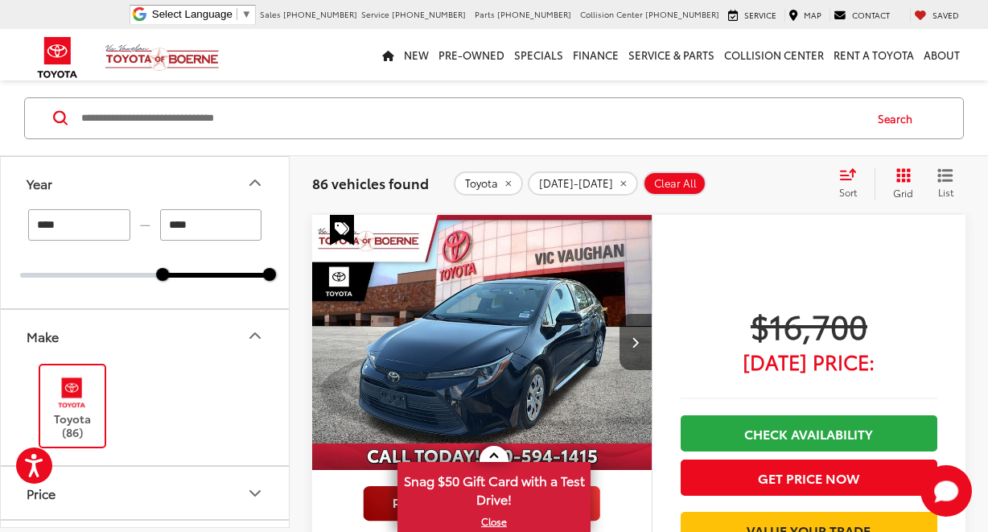
click at [195, 228] on input "****" at bounding box center [211, 224] width 102 height 31
type input "****"
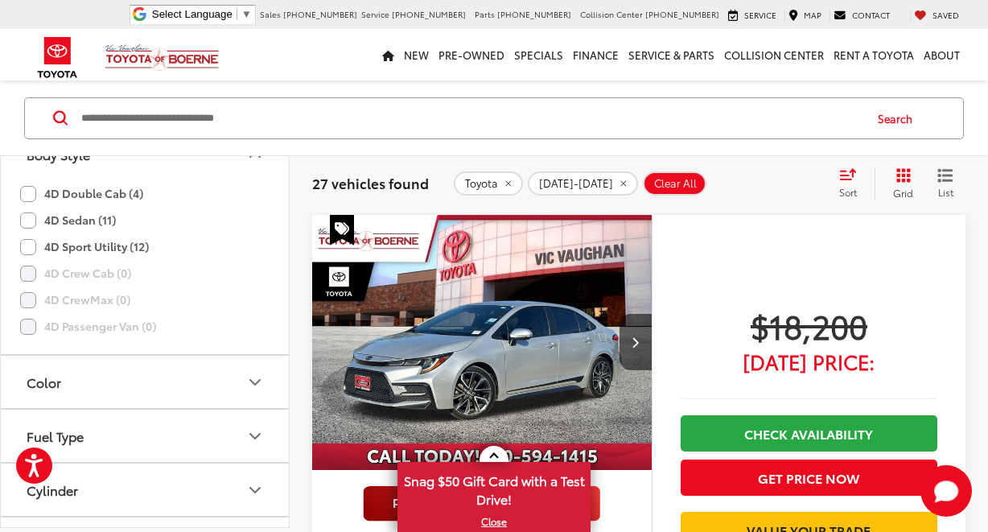
scroll to position [417, 0]
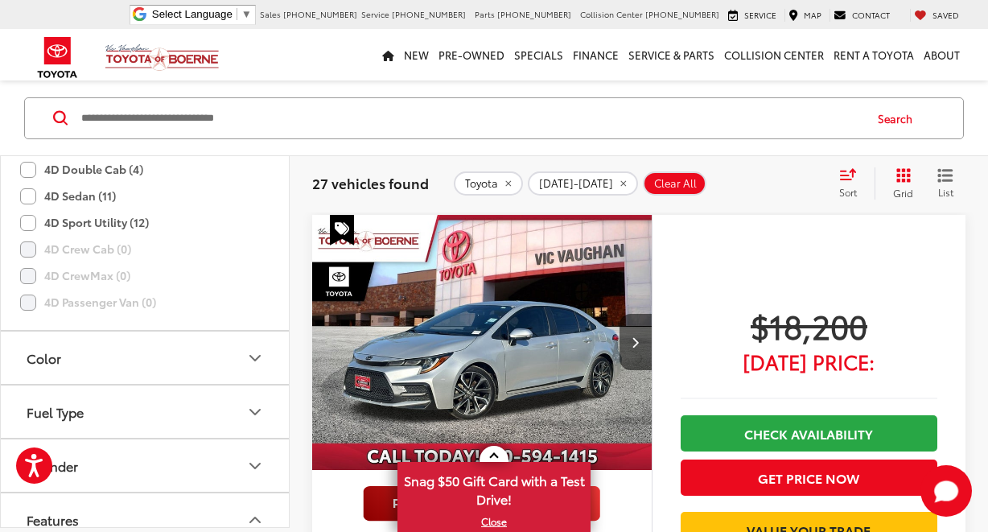
click at [31, 170] on label "4D Double Cab (4)" at bounding box center [81, 169] width 123 height 27
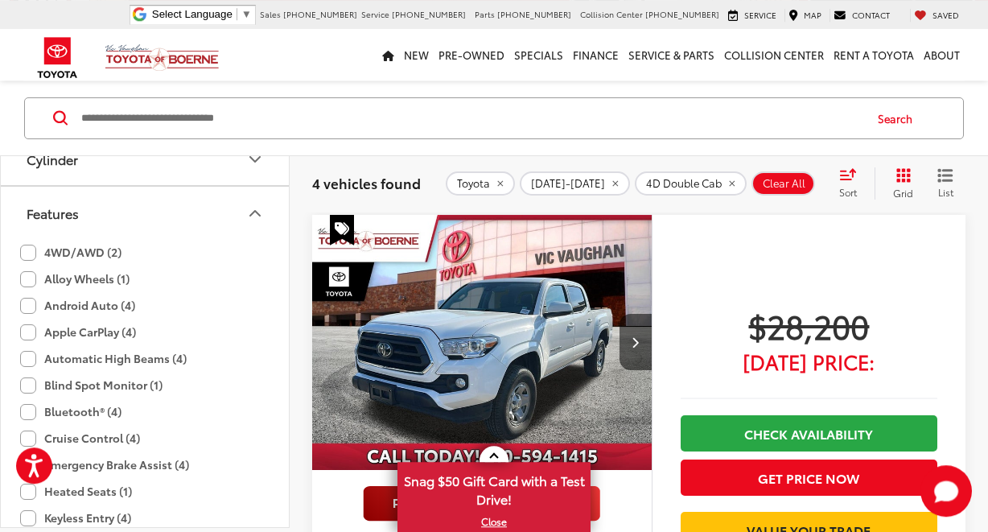
scroll to position [742, 0]
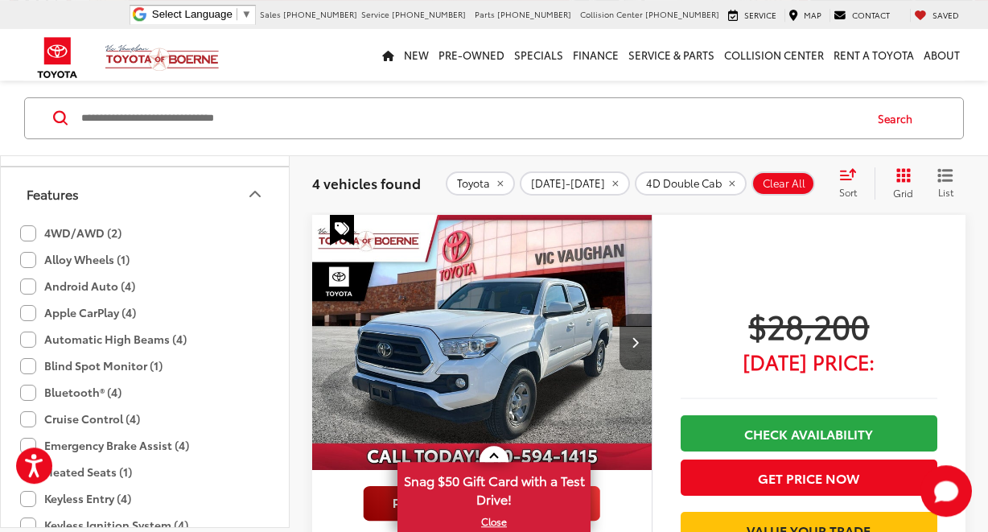
click at [31, 229] on label "4WD/AWD (2)" at bounding box center [70, 233] width 101 height 27
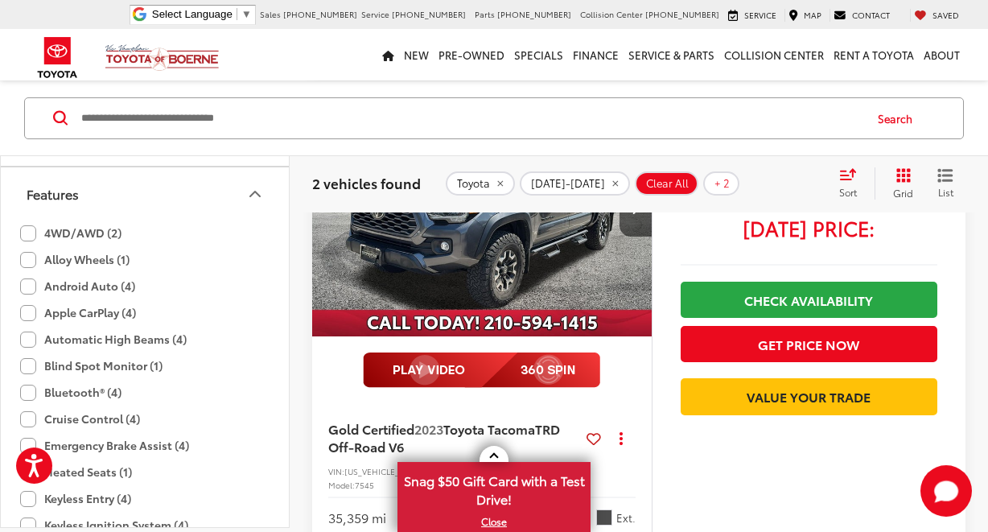
scroll to position [261, 0]
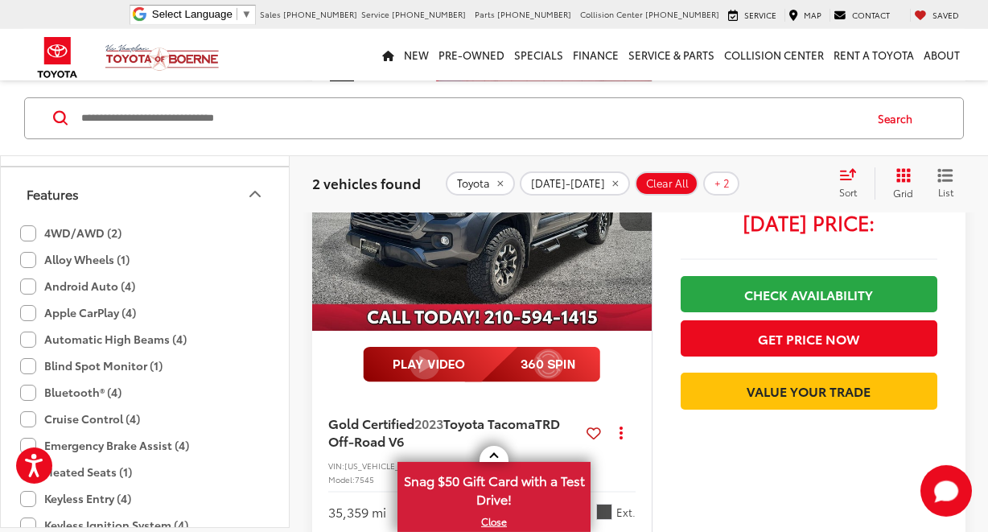
click at [462, 245] on img "2023 Toyota Tacoma TRD Off-Road V6 0" at bounding box center [482, 204] width 342 height 257
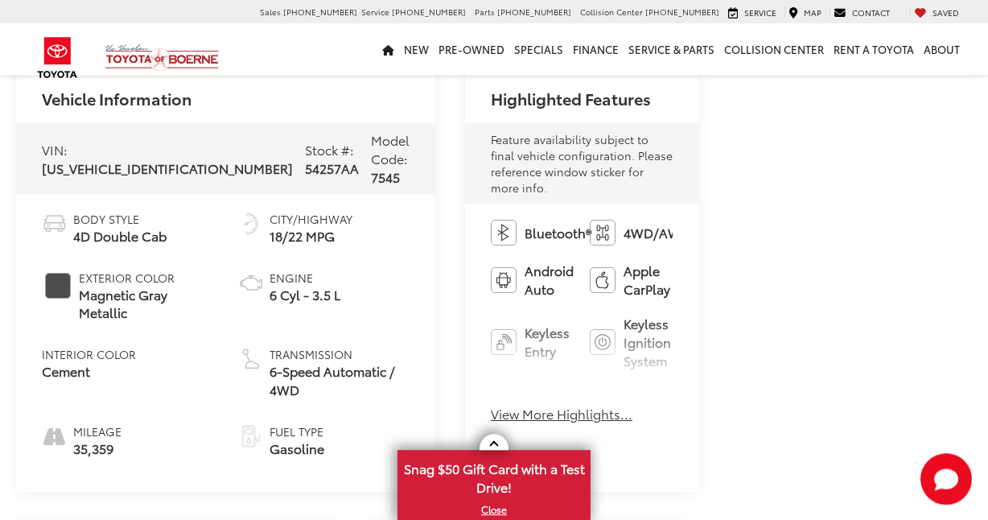
scroll to position [1565, 0]
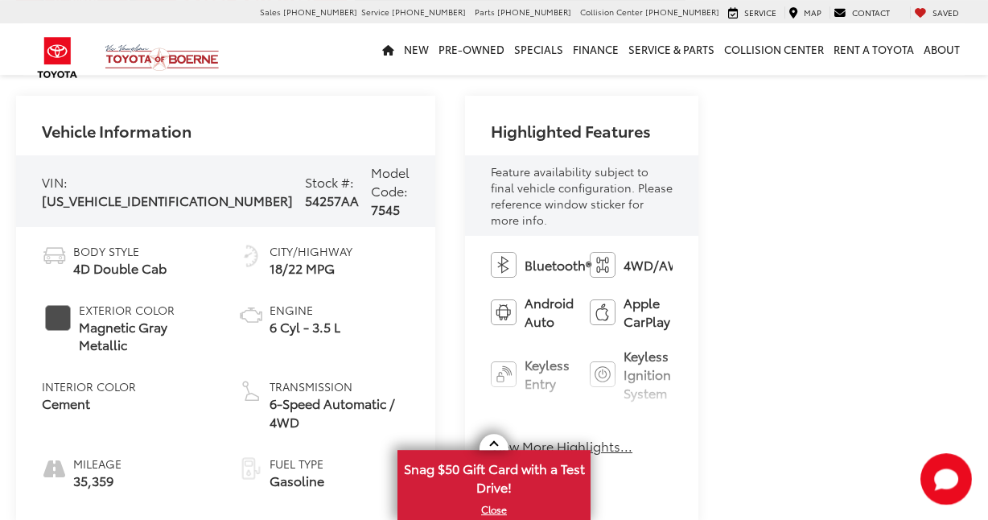
click at [361, 71] on button "Load More Photos" at bounding box center [350, 57] width 112 height 28
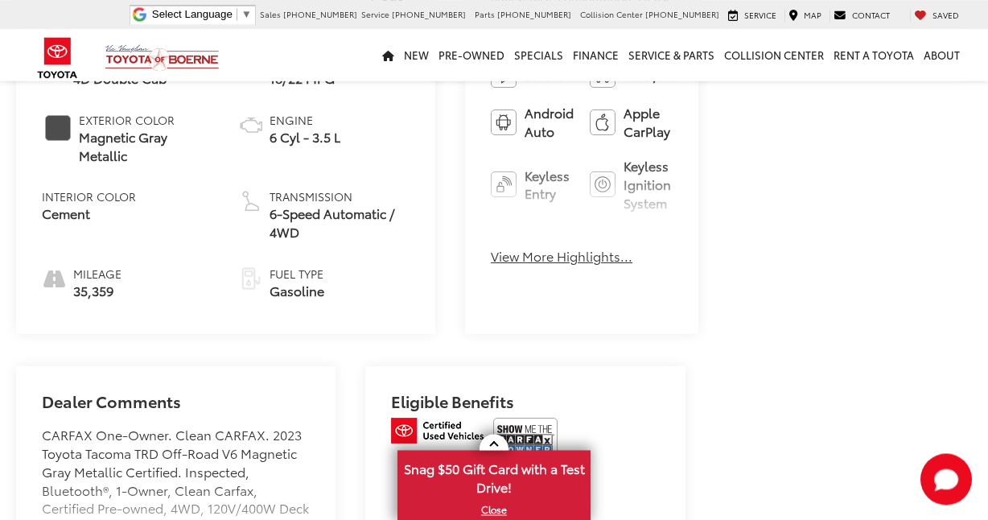
scroll to position [2273, 0]
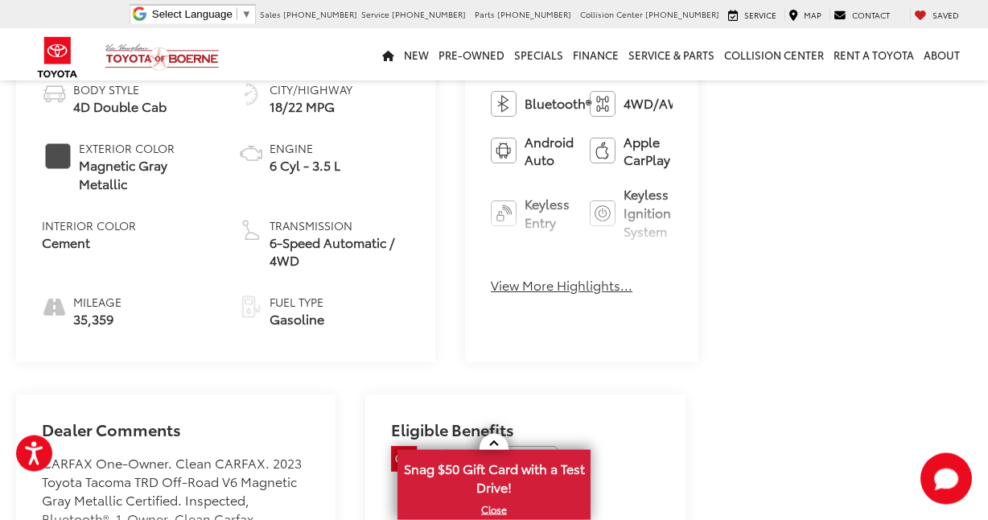
scroll to position [2836, 0]
